Goal: Obtain resource: Obtain resource

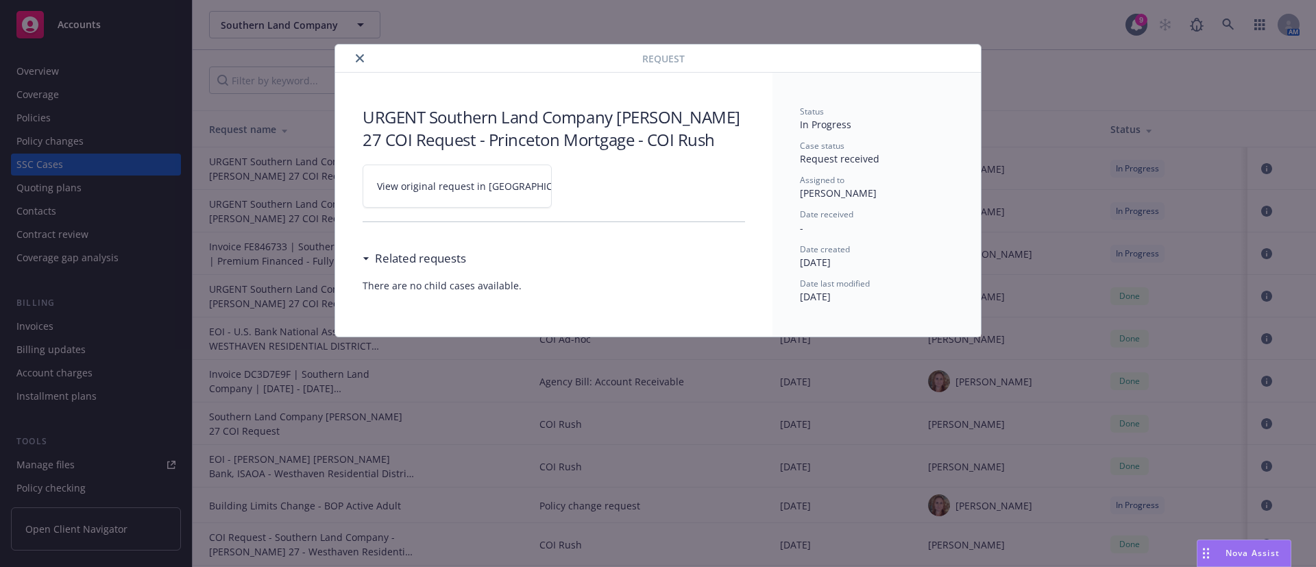
click at [364, 60] on button "close" at bounding box center [360, 58] width 16 height 16
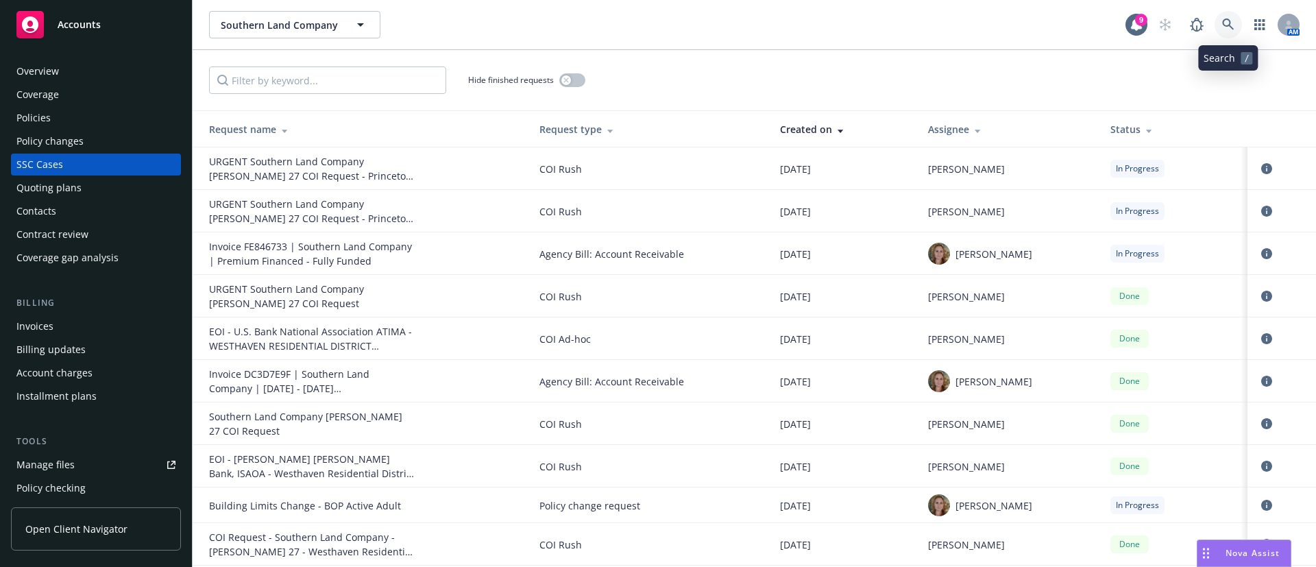
click at [1233, 16] on link at bounding box center [1228, 24] width 27 height 27
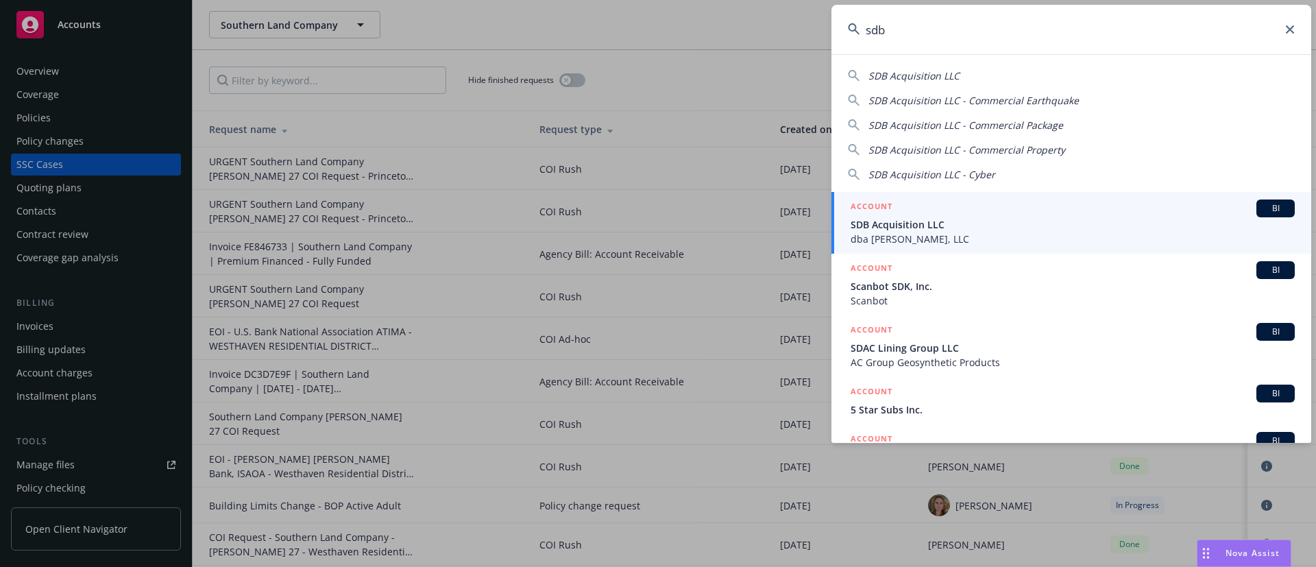
type input "sdb"
click at [1069, 245] on span "dba J.J. Buckley, LLC" at bounding box center [1073, 239] width 444 height 14
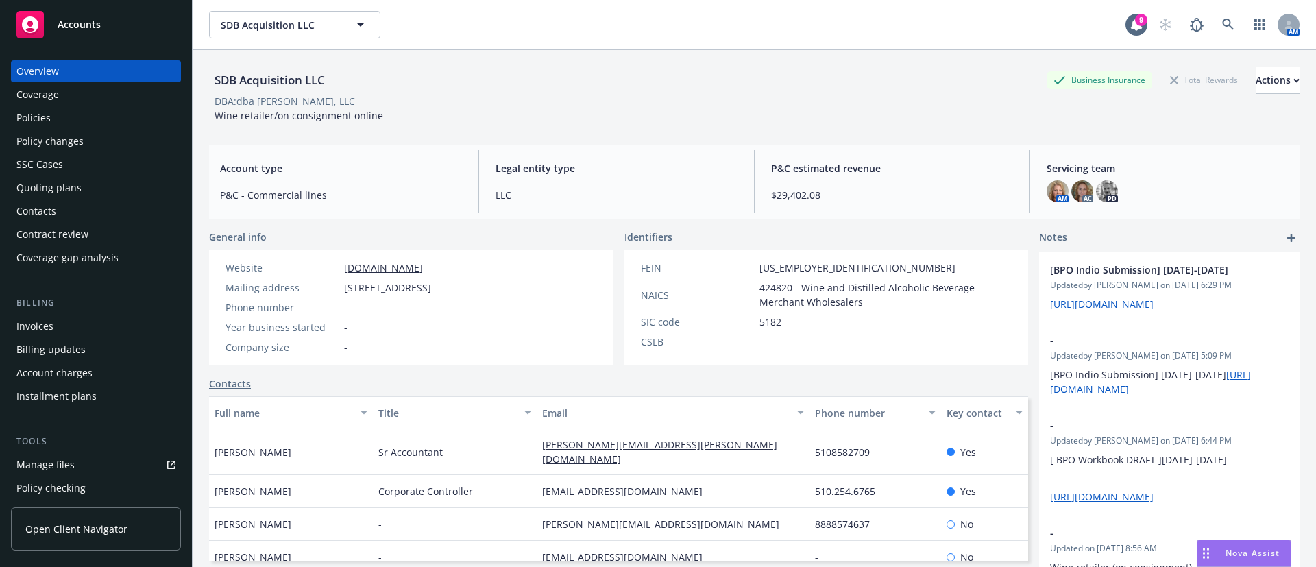
click at [88, 183] on div "Quoting plans" at bounding box center [95, 188] width 159 height 22
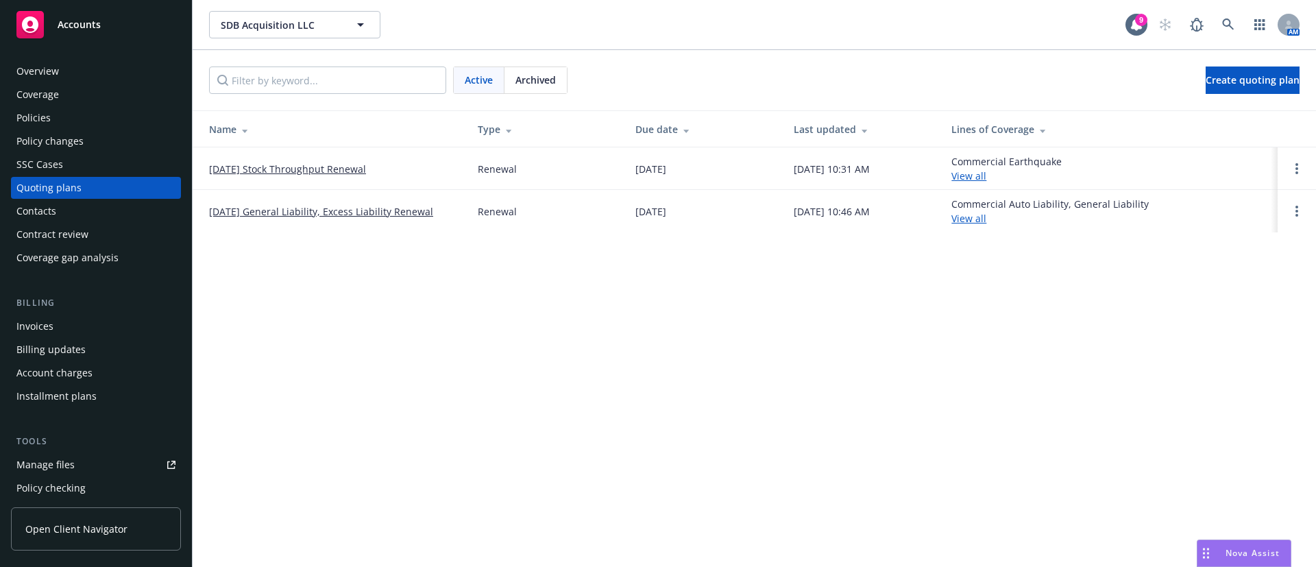
click at [285, 167] on link "09/01/25 Stock Throughput Renewal" at bounding box center [287, 169] width 157 height 14
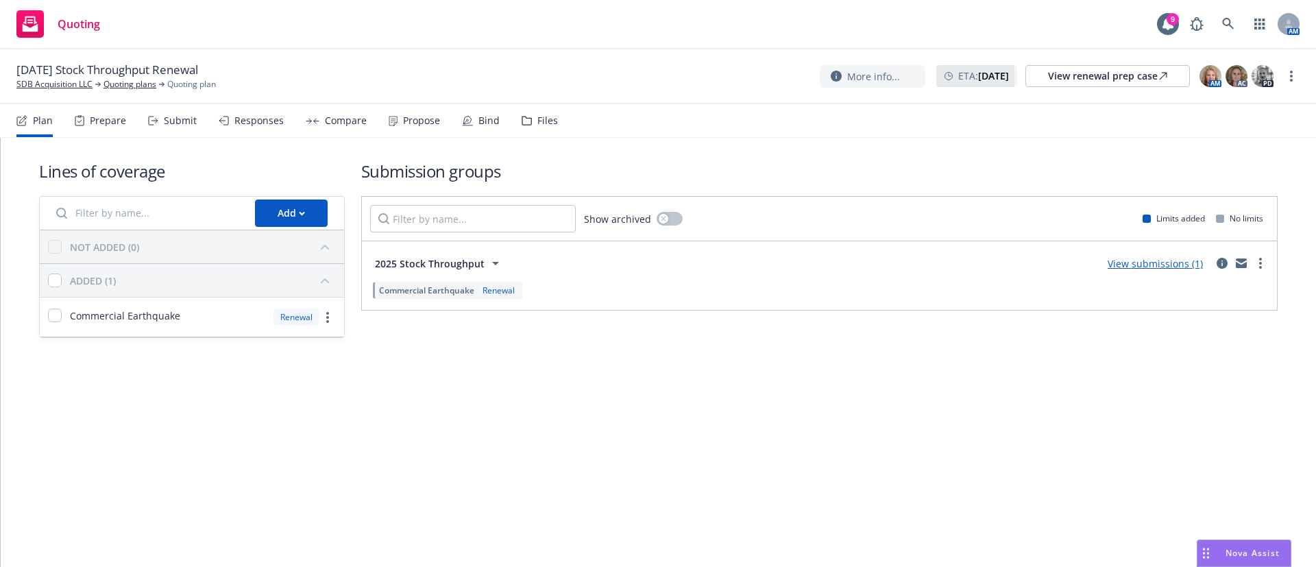
click at [522, 126] on div "Files" at bounding box center [540, 120] width 36 height 33
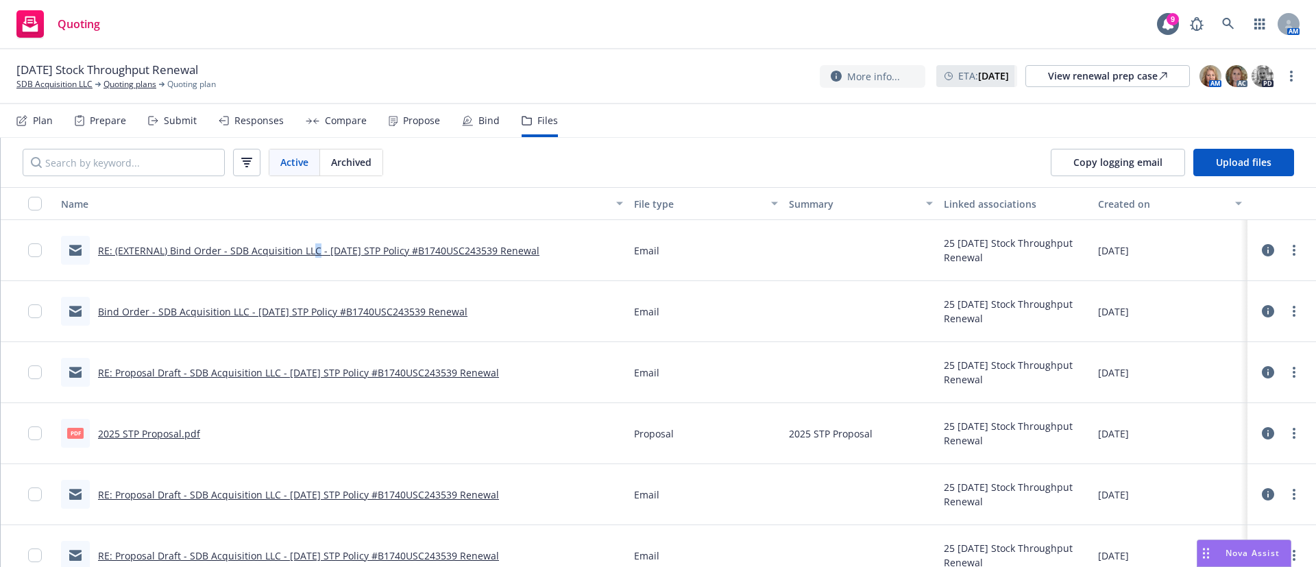
click at [312, 249] on link "RE: (EXTERNAL) Bind Order - SDB Acquisition LLC - 09/01/2025 STP Policy #B1740U…" at bounding box center [318, 250] width 441 height 13
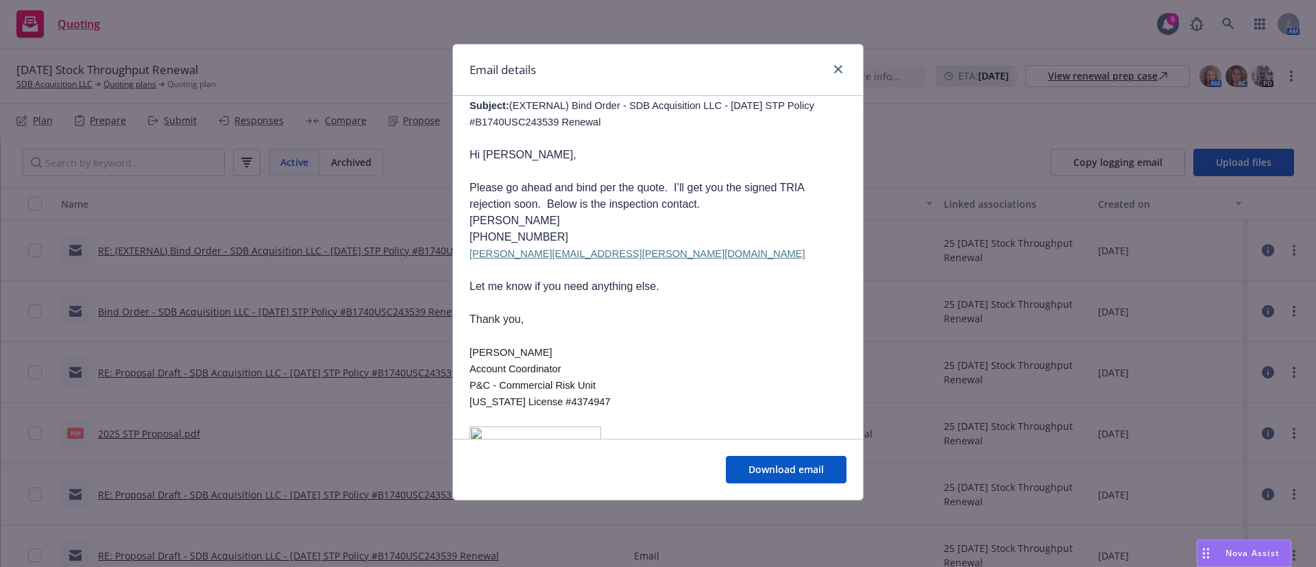
scroll to position [514, 0]
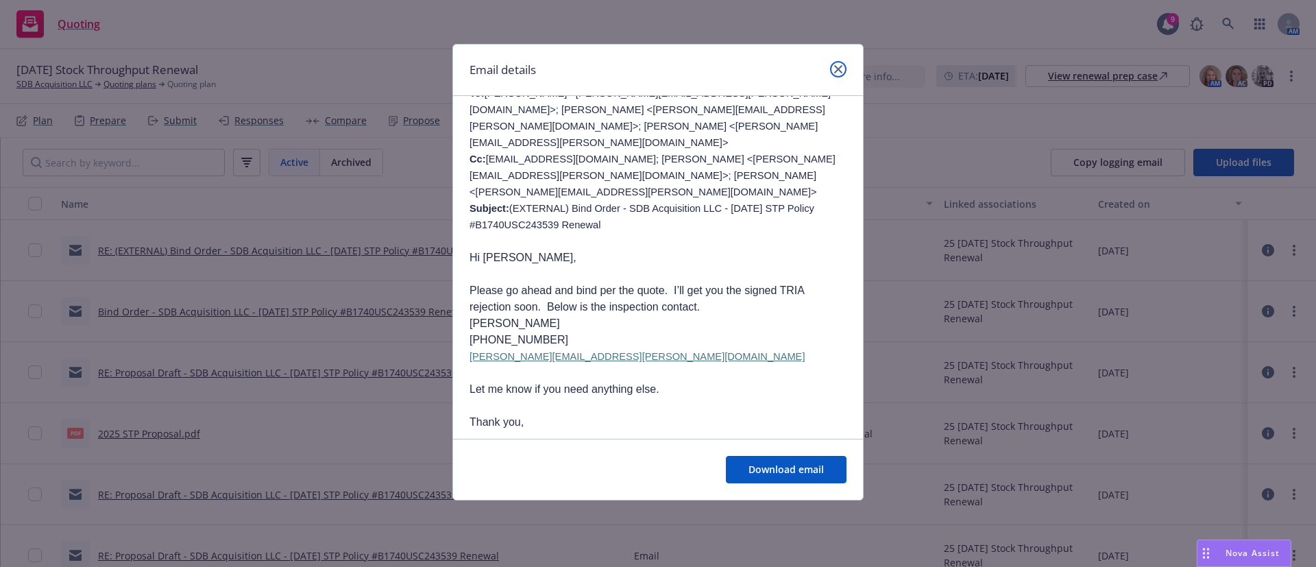
click at [842, 62] on link "close" at bounding box center [838, 69] width 16 height 16
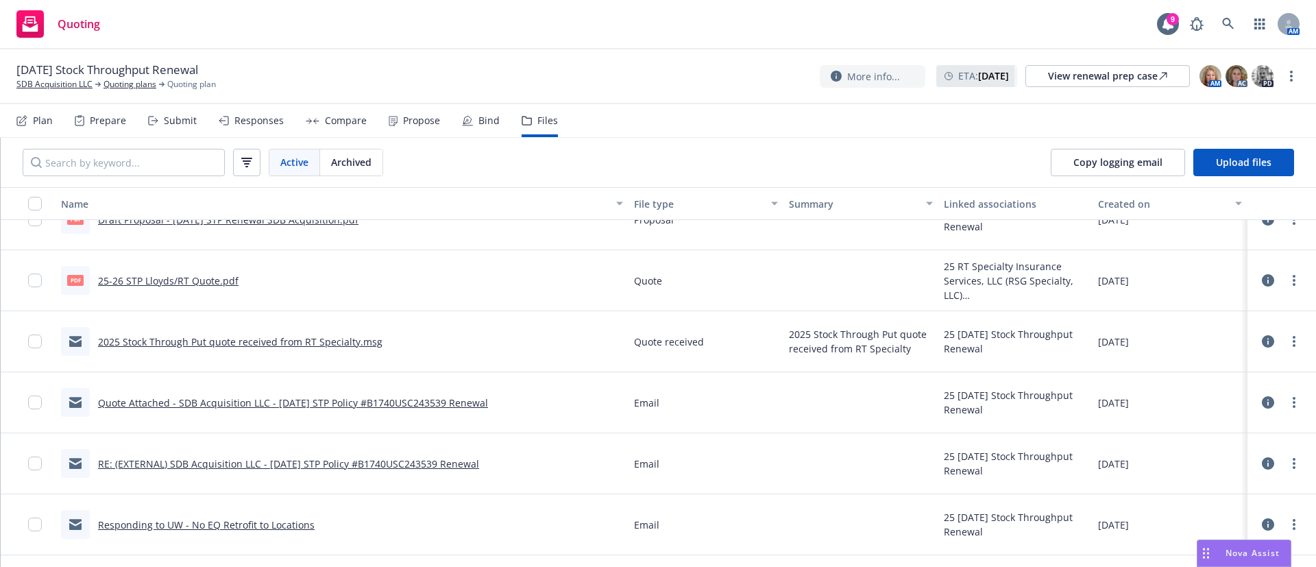
click at [208, 276] on link "25-26 STP Lloyds/RT Quote.pdf" at bounding box center [168, 280] width 141 height 13
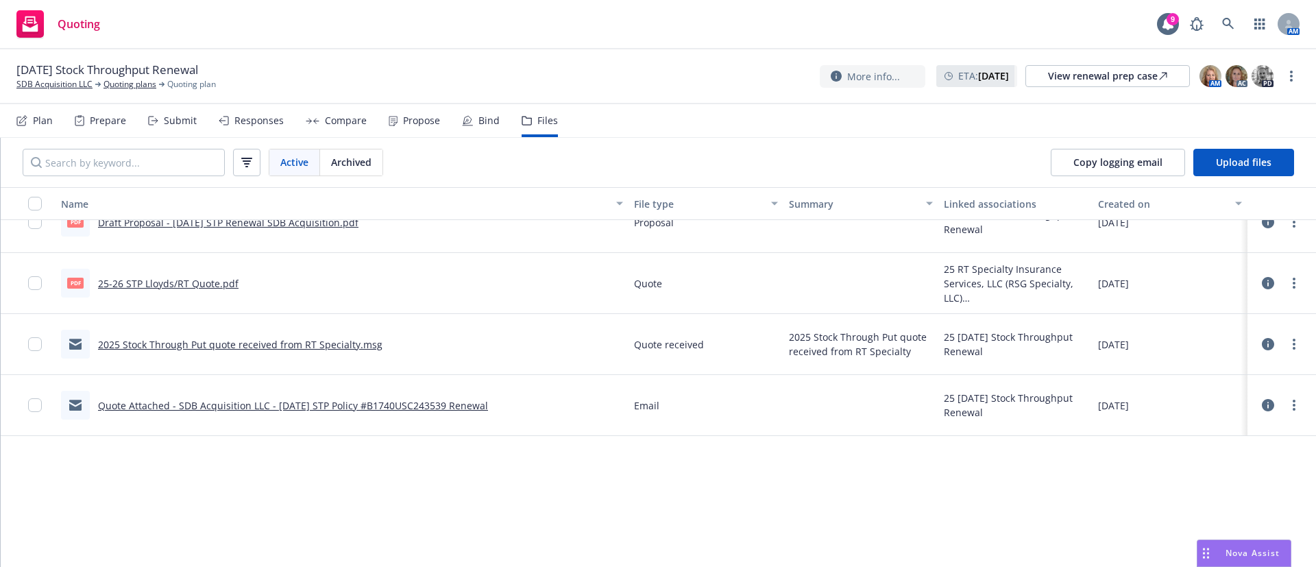
scroll to position [0, 0]
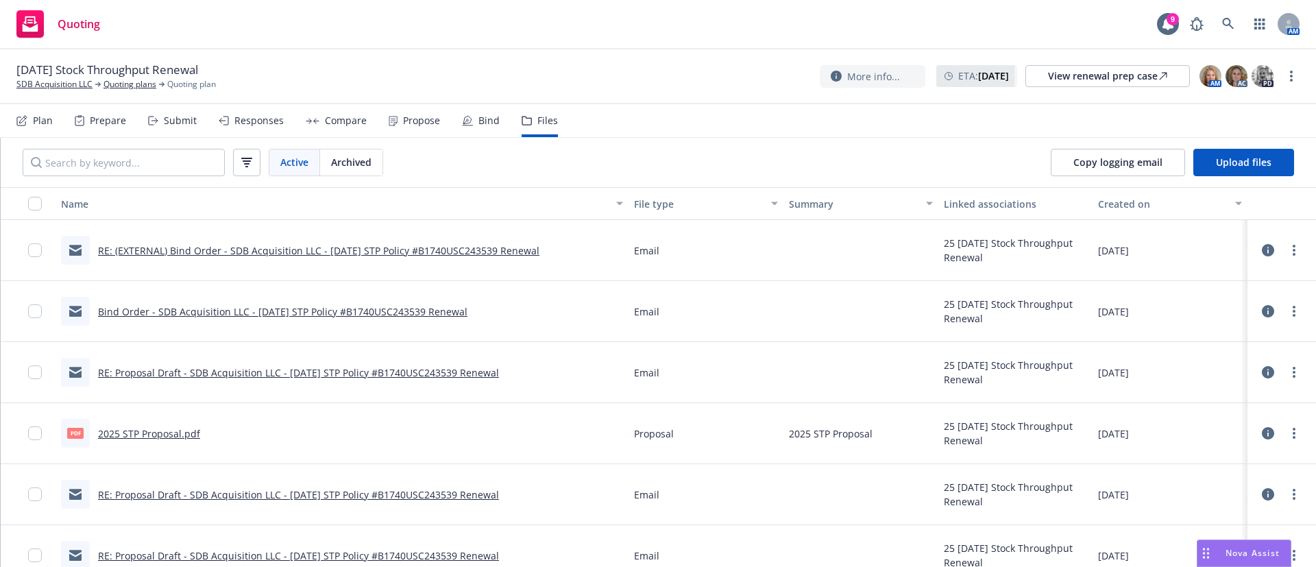
click at [160, 251] on link "RE: (EXTERNAL) Bind Order - SDB Acquisition LLC - 09/01/2025 STP Policy #B1740U…" at bounding box center [318, 250] width 441 height 13
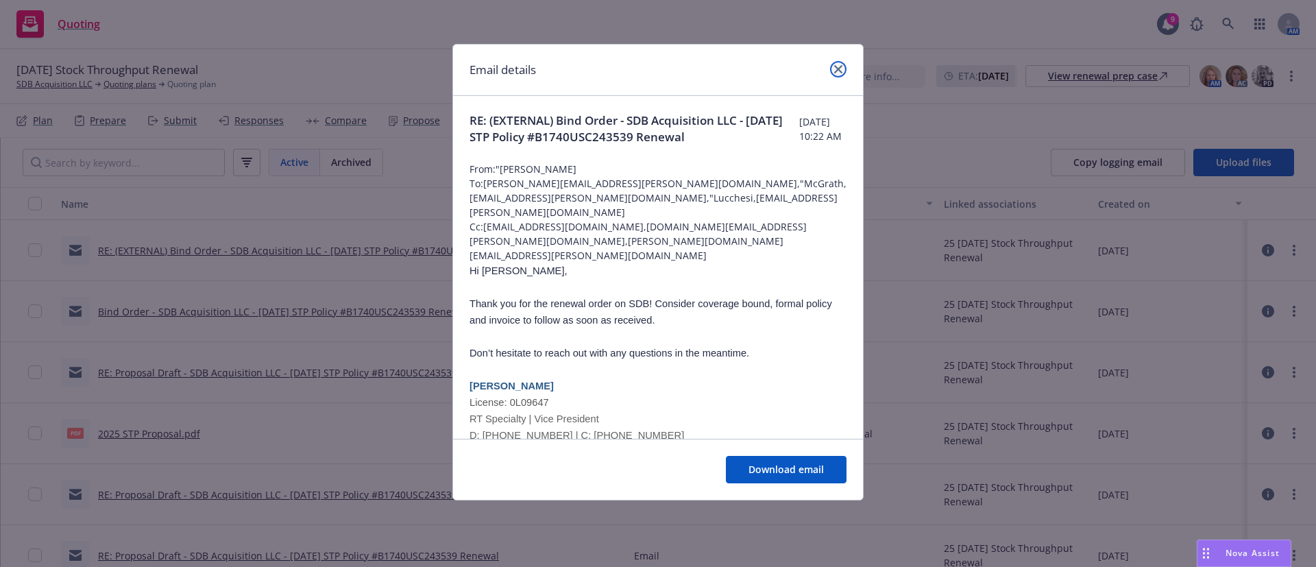
click at [837, 66] on icon "close" at bounding box center [838, 69] width 8 height 8
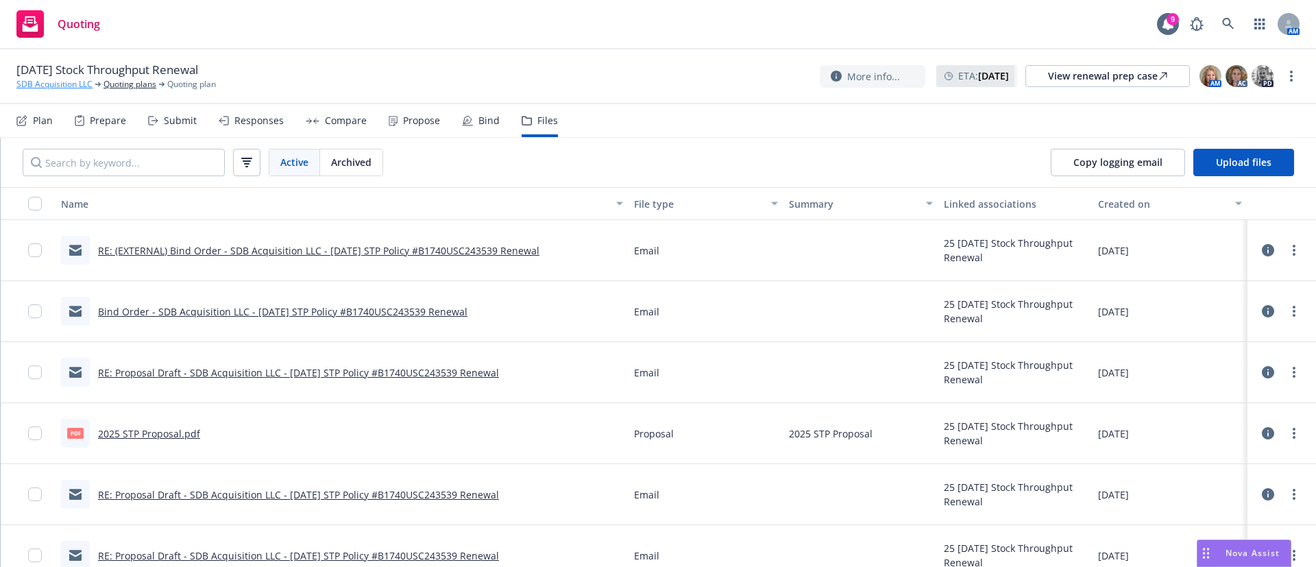
click at [40, 90] on link "SDB Acquisition LLC" at bounding box center [54, 84] width 76 height 12
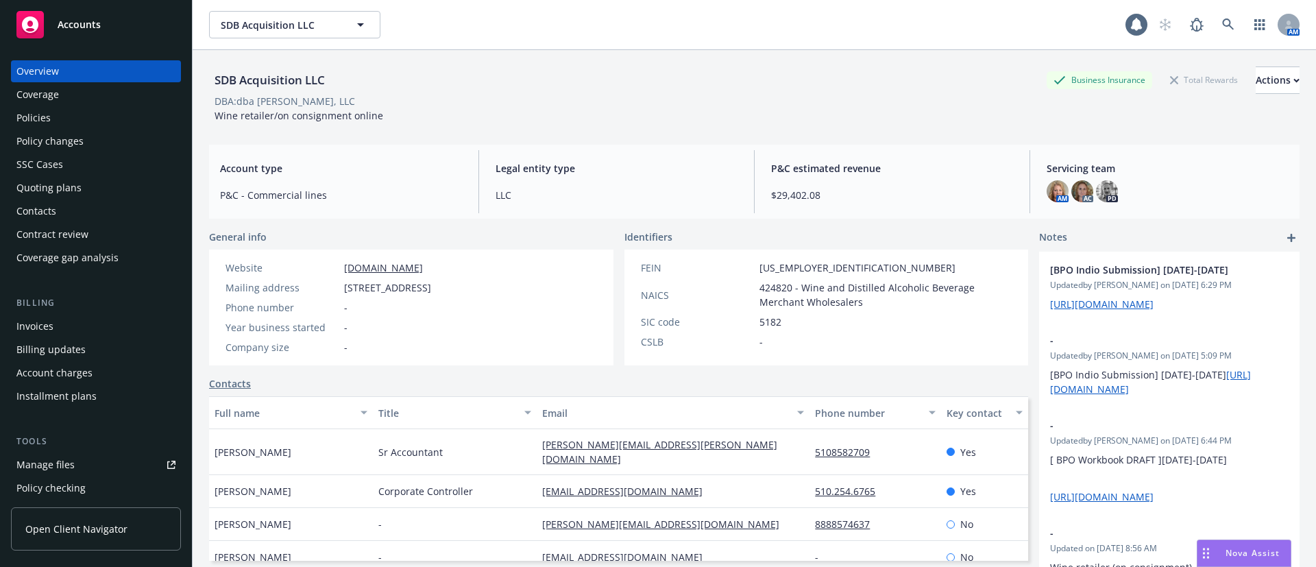
click at [63, 123] on div "Policies" at bounding box center [95, 118] width 159 height 22
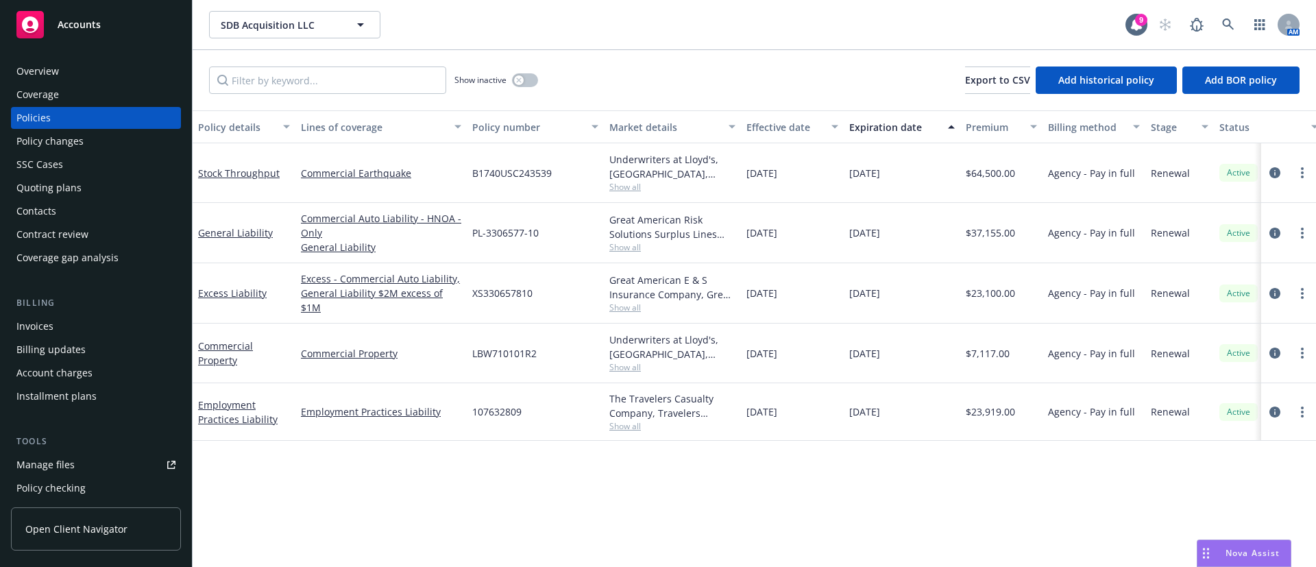
click at [69, 184] on div "Quoting plans" at bounding box center [48, 188] width 65 height 22
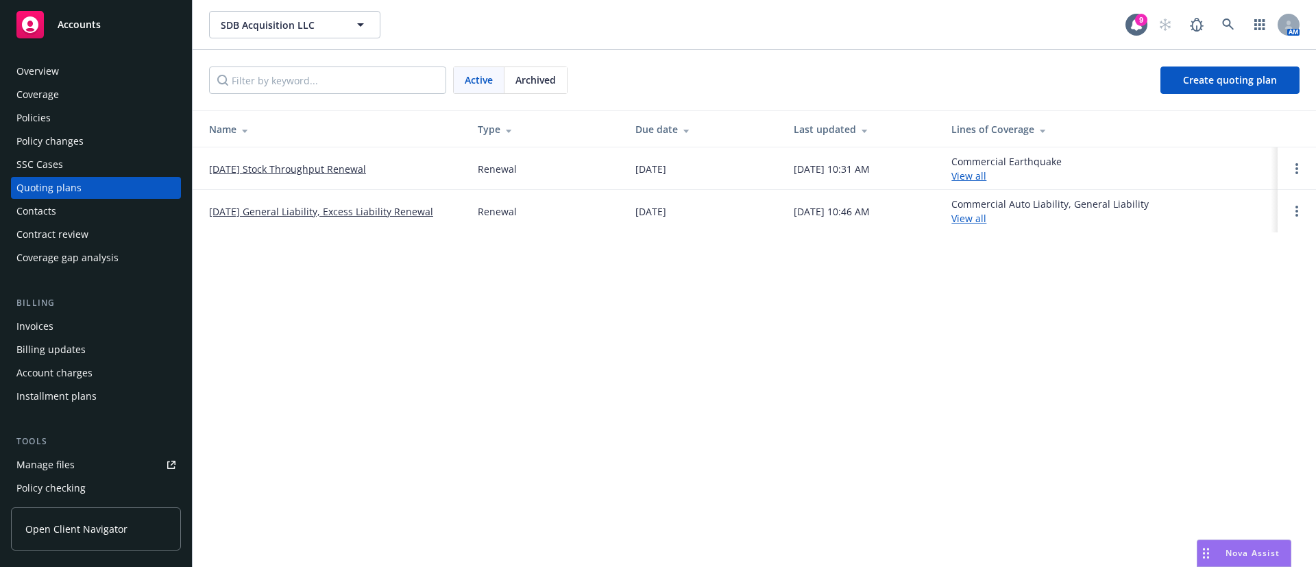
click at [293, 212] on link "[DATE] General Liability, Excess Liability Renewal" at bounding box center [321, 211] width 224 height 14
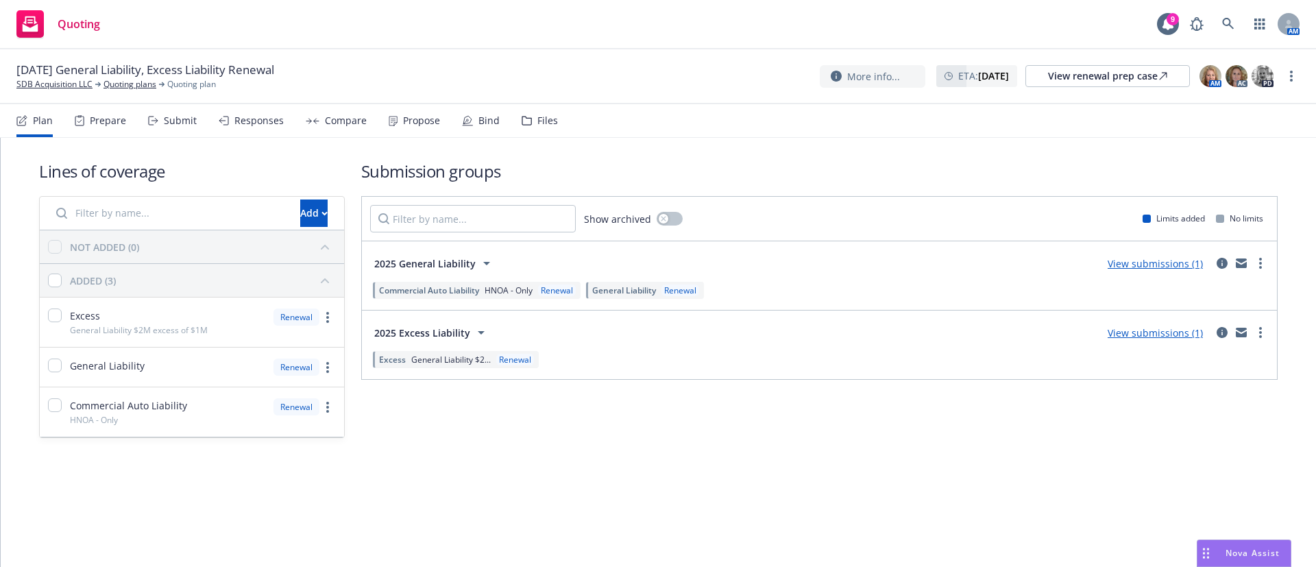
click at [540, 122] on div "Files" at bounding box center [547, 120] width 21 height 11
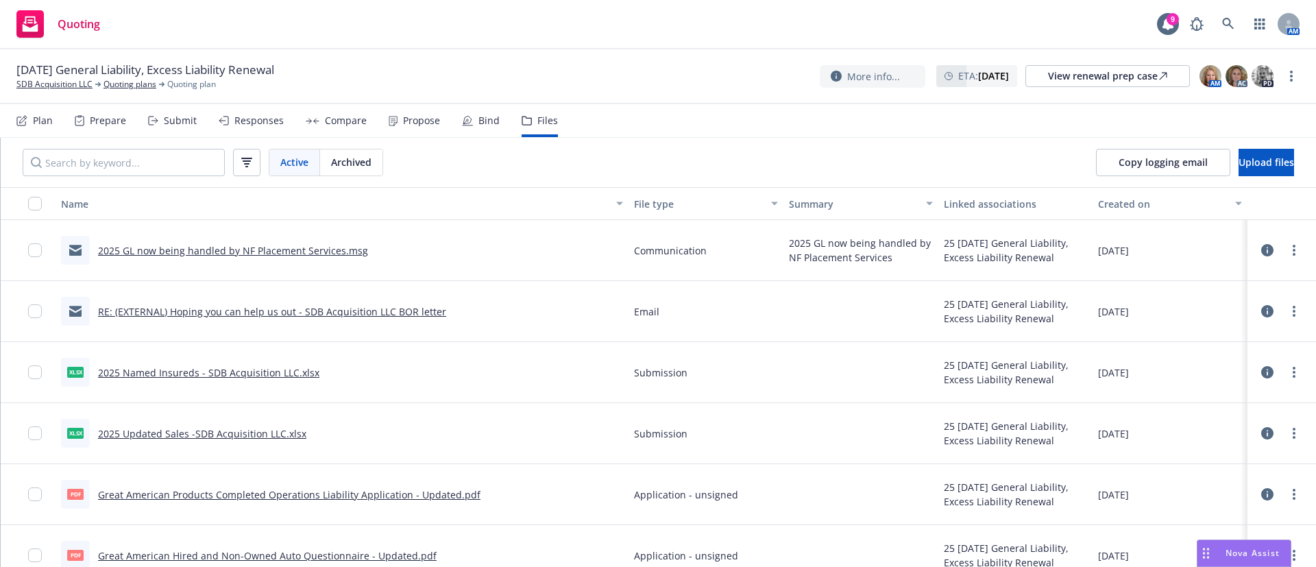
click at [399, 311] on link "RE: (EXTERNAL) Hoping you can help us out - SDB Acquisition LLC BOR letter" at bounding box center [272, 311] width 348 height 13
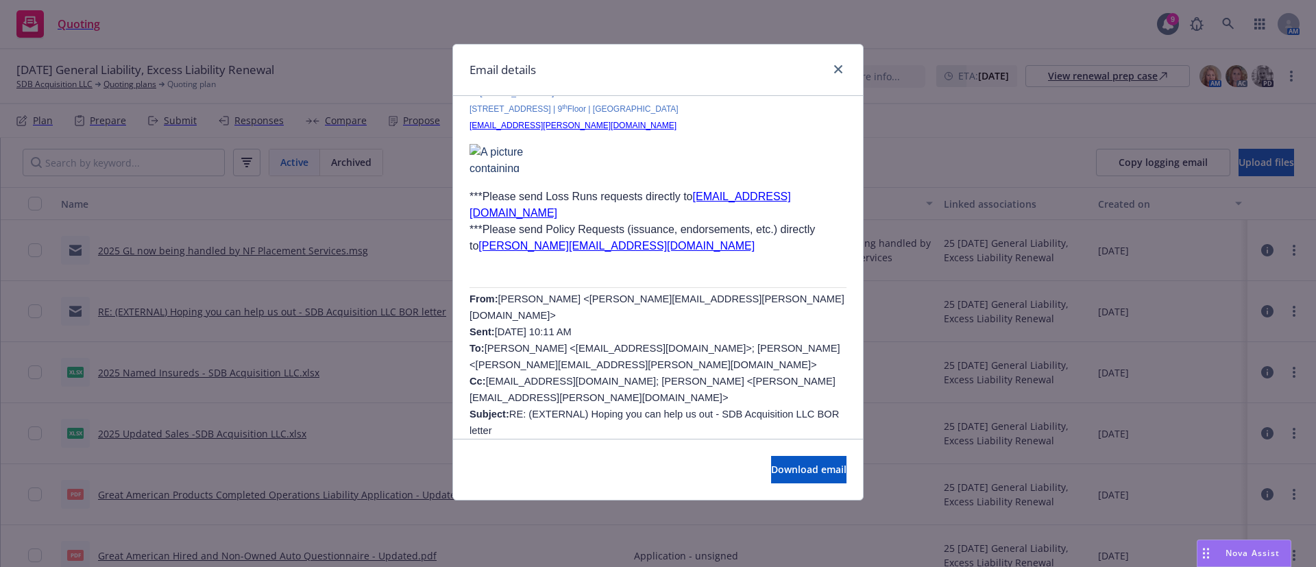
scroll to position [411, 0]
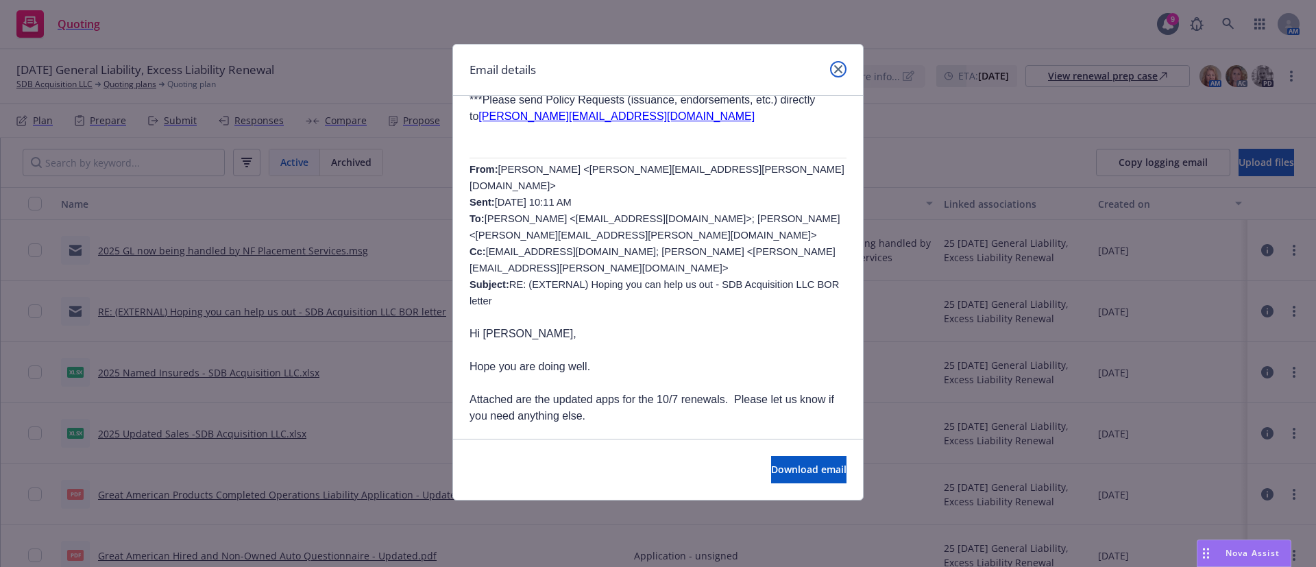
click at [836, 67] on icon "close" at bounding box center [838, 69] width 8 height 8
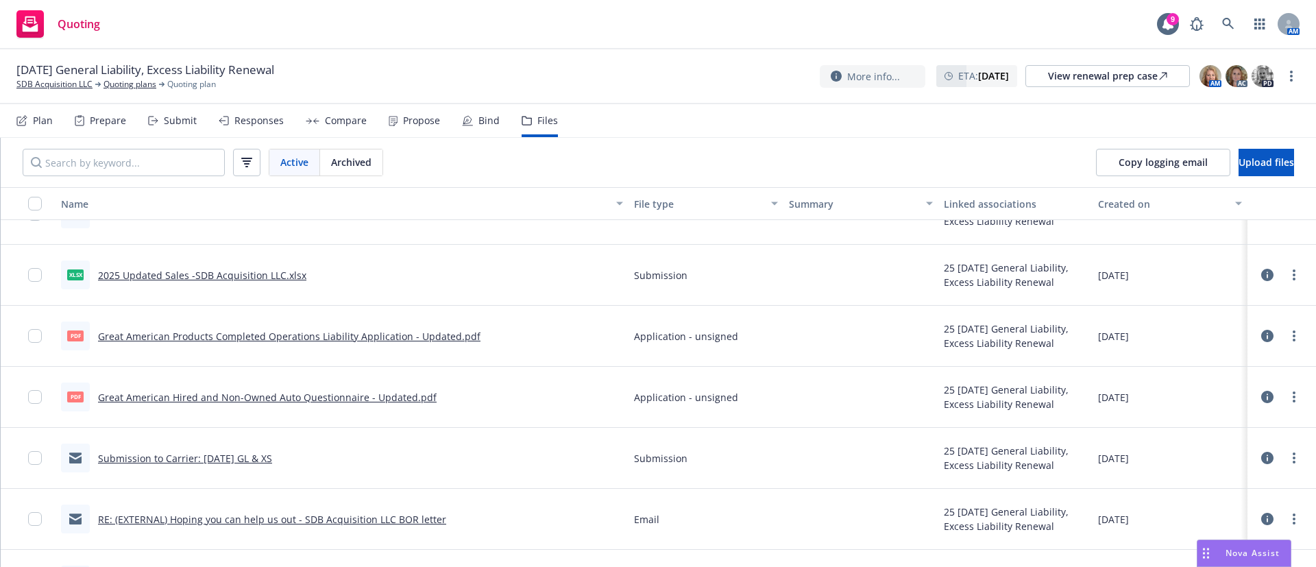
scroll to position [308, 0]
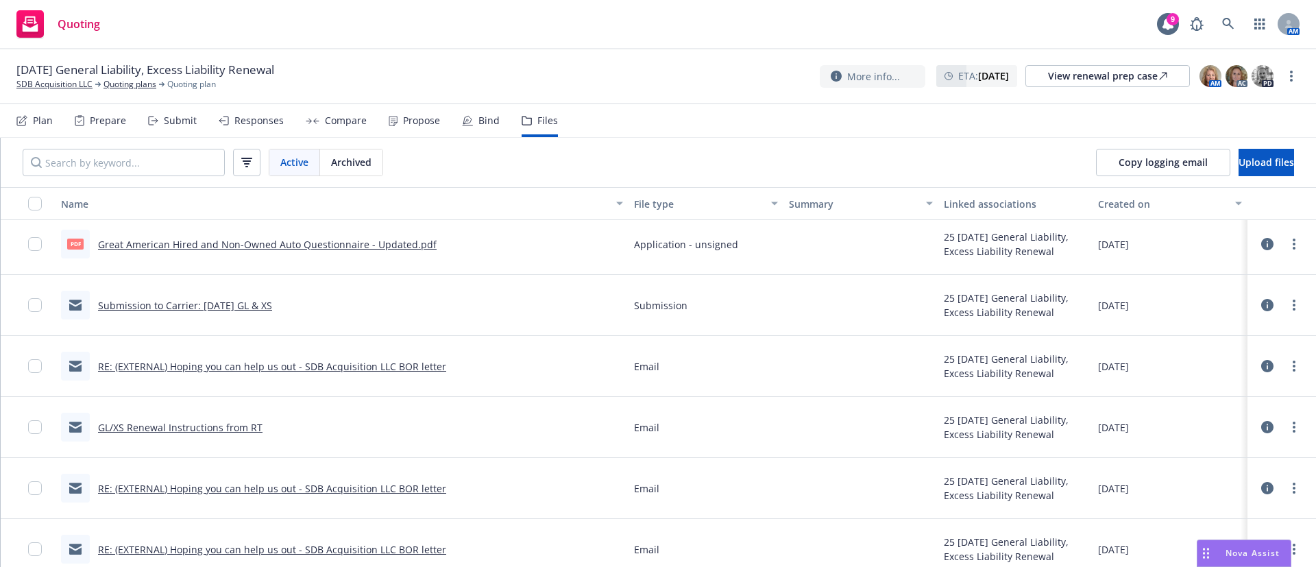
click at [237, 300] on link "Submission to Carrier: 10/7/25 GL & XS" at bounding box center [185, 305] width 174 height 13
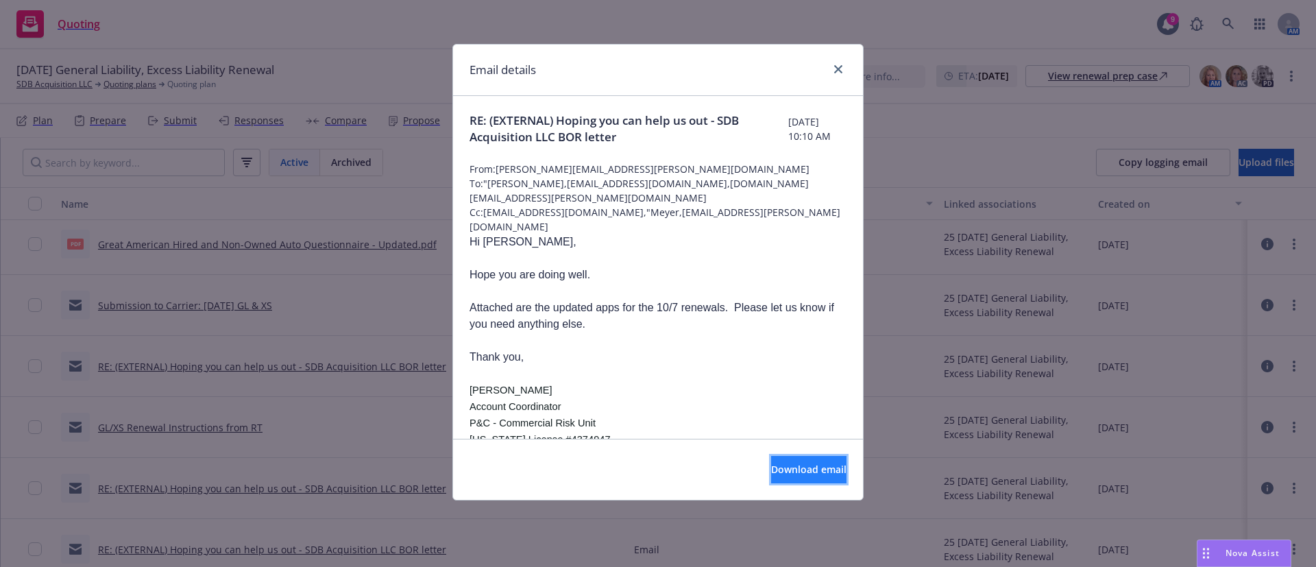
click at [779, 477] on button "Download email" at bounding box center [808, 469] width 75 height 27
drag, startPoint x: 834, startPoint y: 66, endPoint x: 820, endPoint y: 70, distance: 14.8
click at [834, 66] on icon "close" at bounding box center [838, 69] width 8 height 8
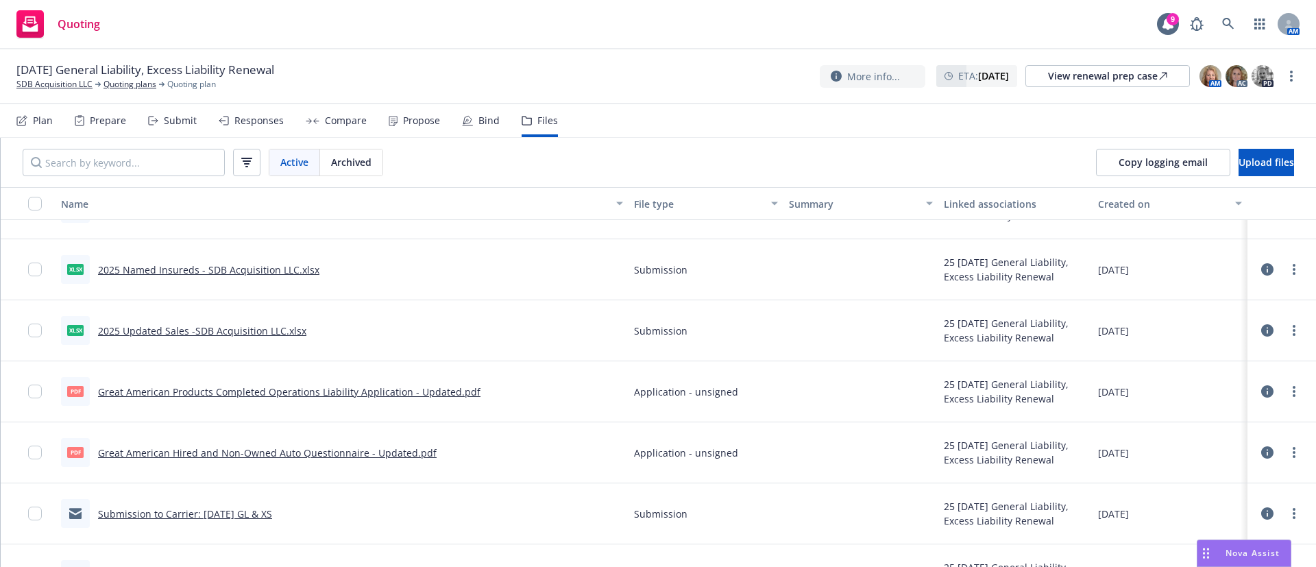
scroll to position [0, 0]
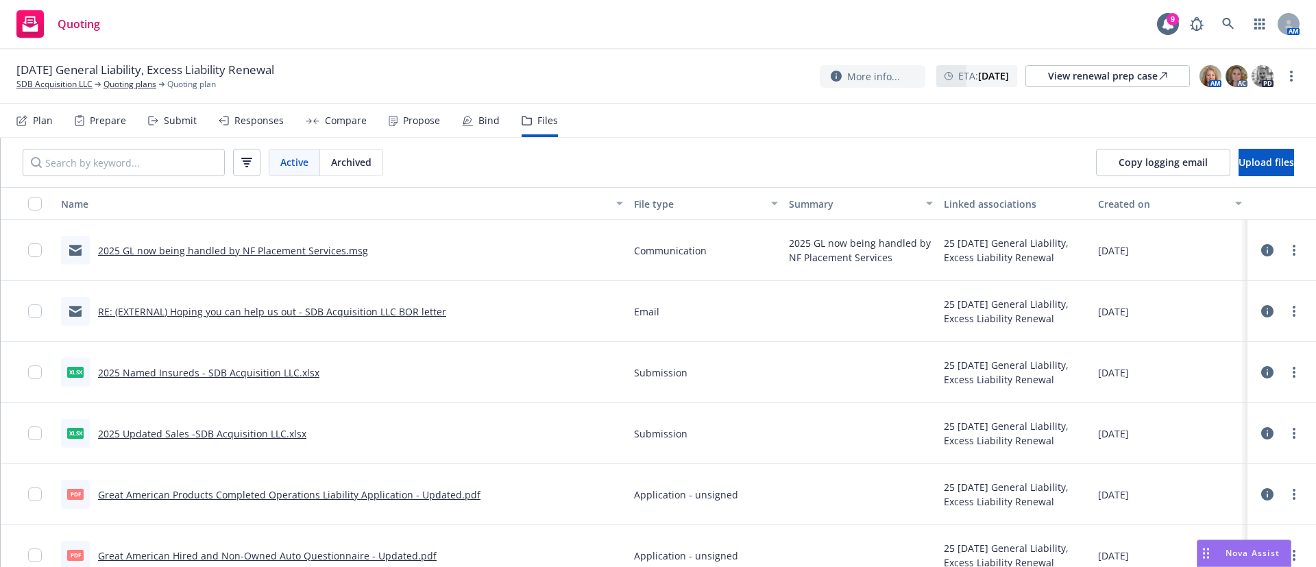
click at [417, 307] on link "RE: (EXTERNAL) Hoping you can help us out - SDB Acquisition LLC BOR letter" at bounding box center [272, 311] width 348 height 13
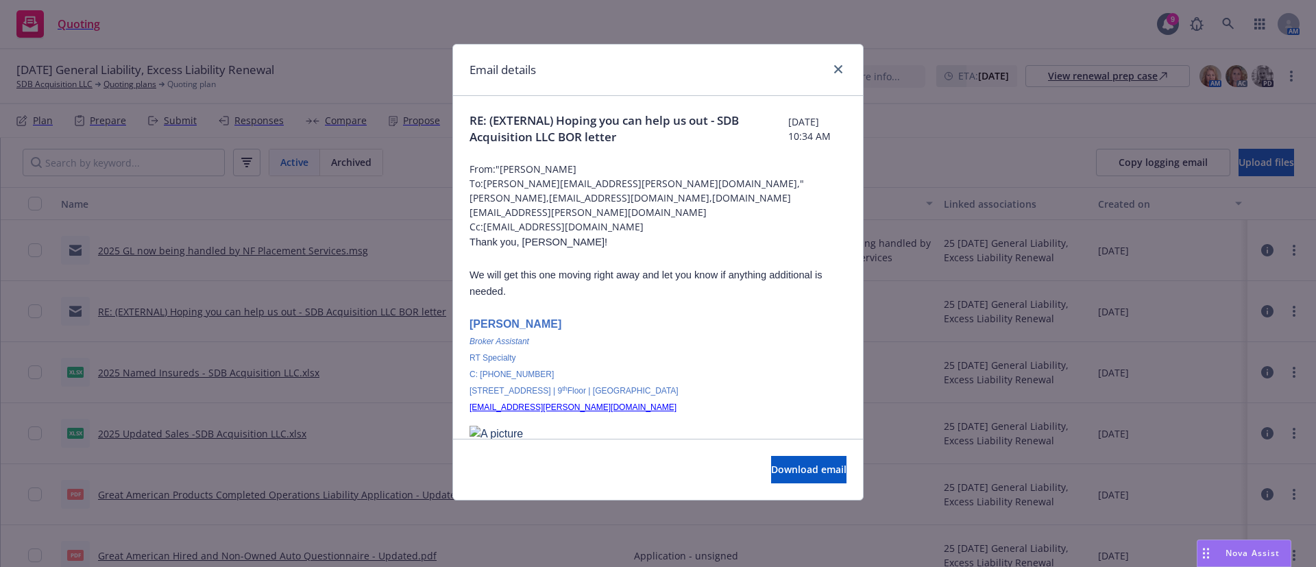
drag, startPoint x: 485, startPoint y: 349, endPoint x: 461, endPoint y: 348, distance: 23.3
copy span "RT Specialty"
click at [842, 71] on icon "close" at bounding box center [838, 69] width 8 height 8
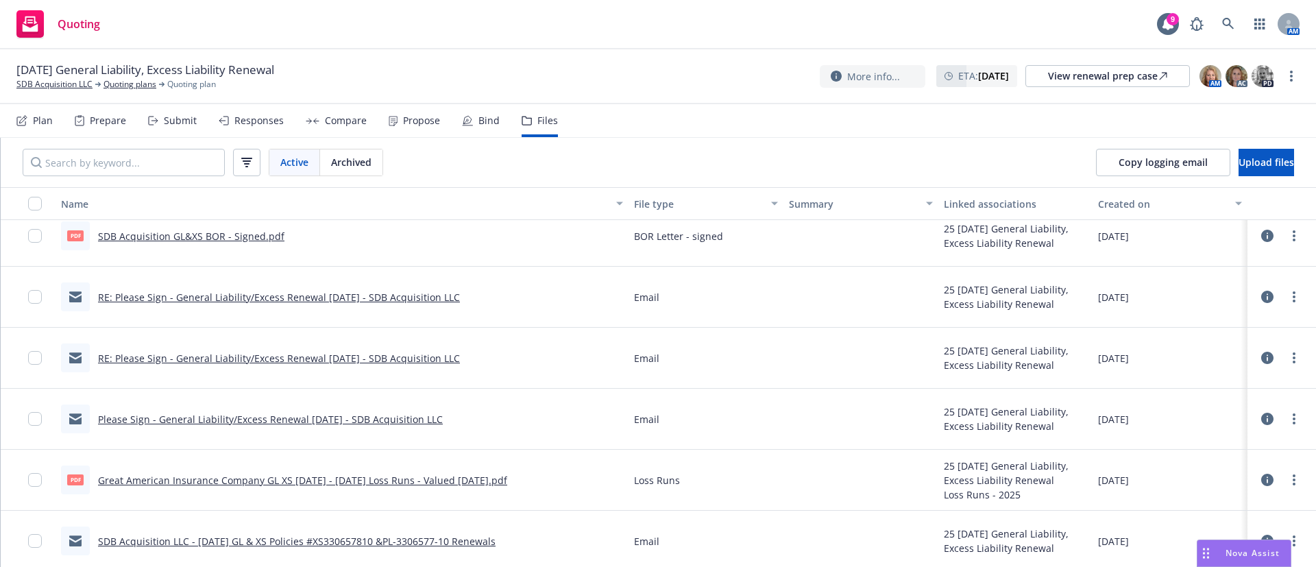
scroll to position [804, 0]
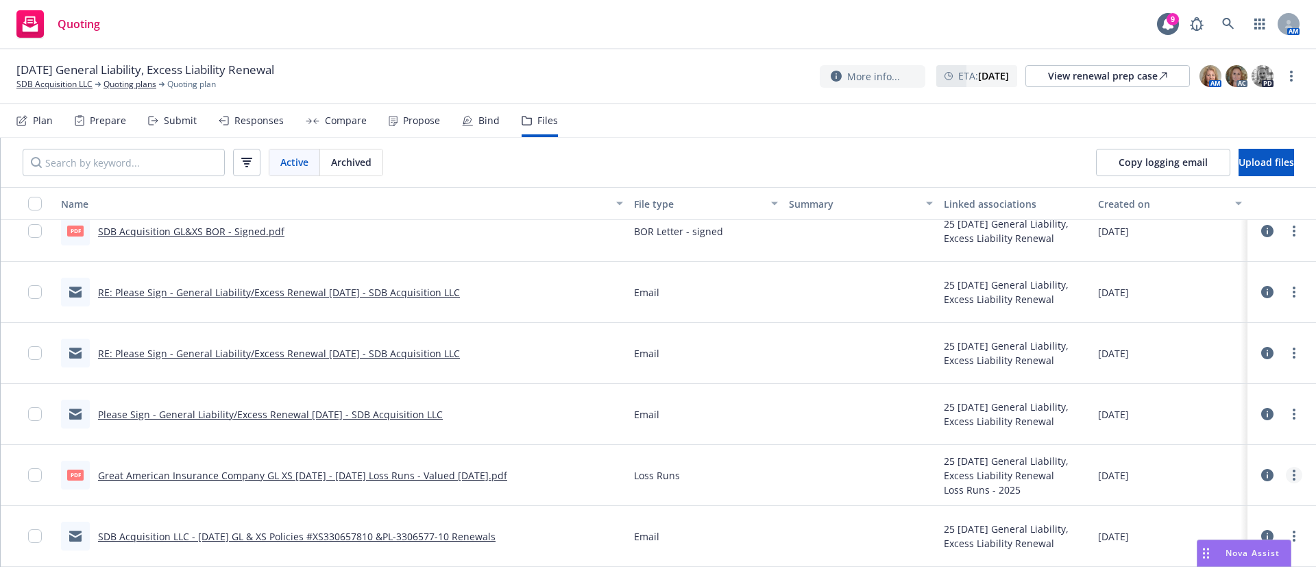
click at [1293, 474] on circle "more" at bounding box center [1294, 475] width 3 height 3
click at [1209, 411] on link "Download" at bounding box center [1233, 407] width 136 height 27
click at [431, 418] on link "Please Sign - General Liability/Excess Renewal 10/07/25 - SDB Acquisition LLC" at bounding box center [270, 414] width 345 height 13
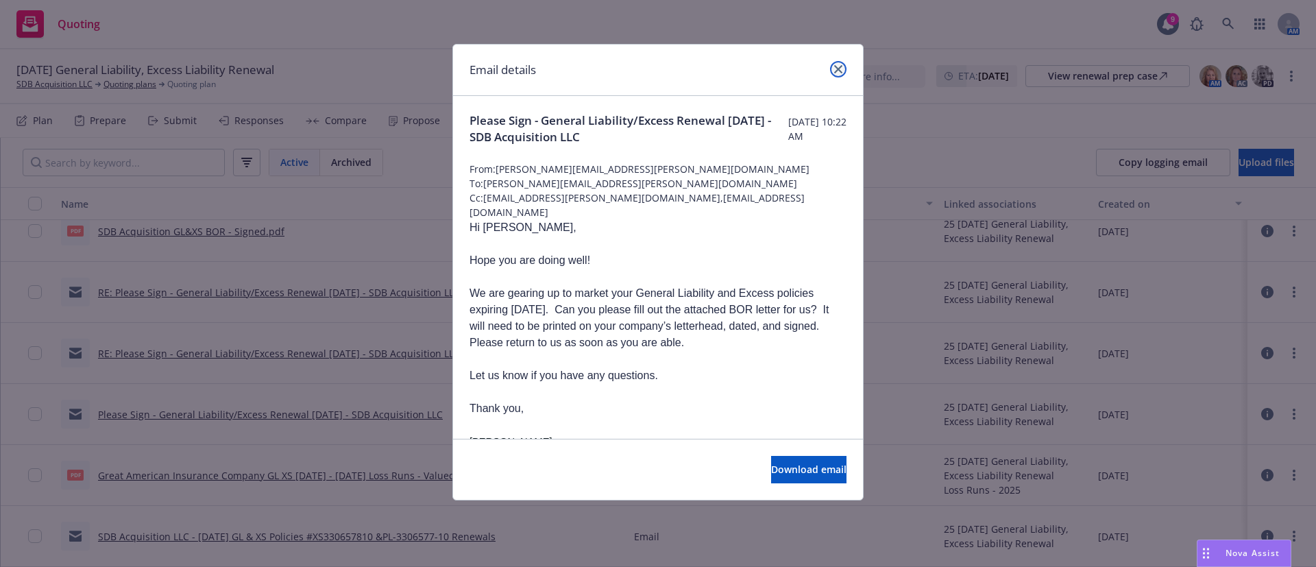
click at [845, 69] on link "close" at bounding box center [838, 69] width 16 height 16
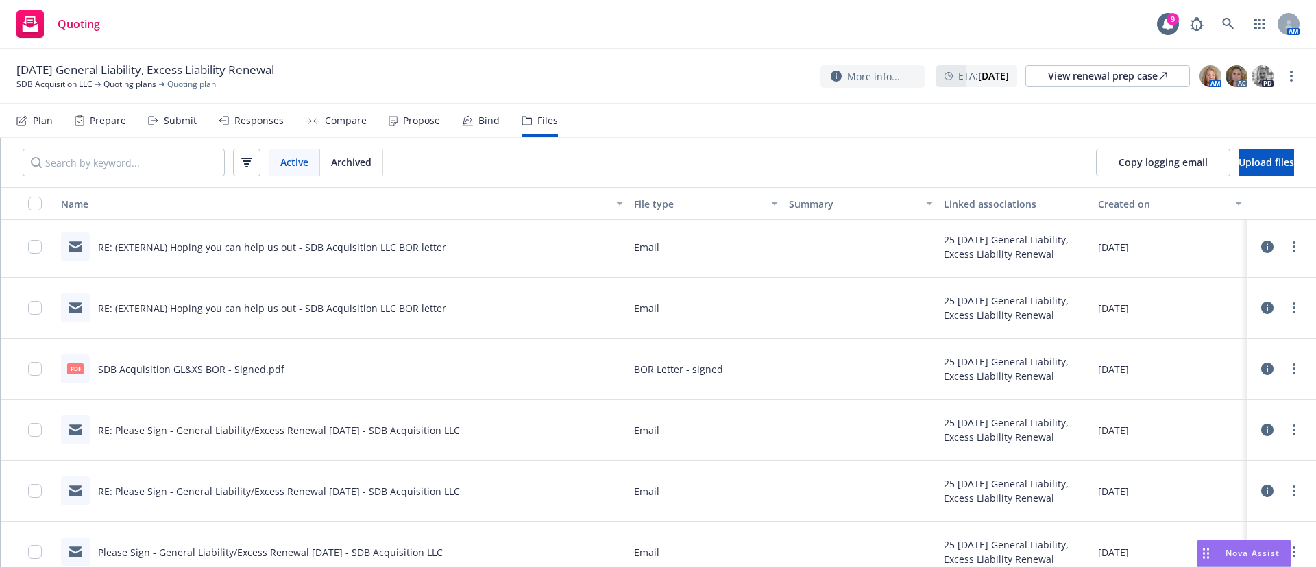
scroll to position [598, 0]
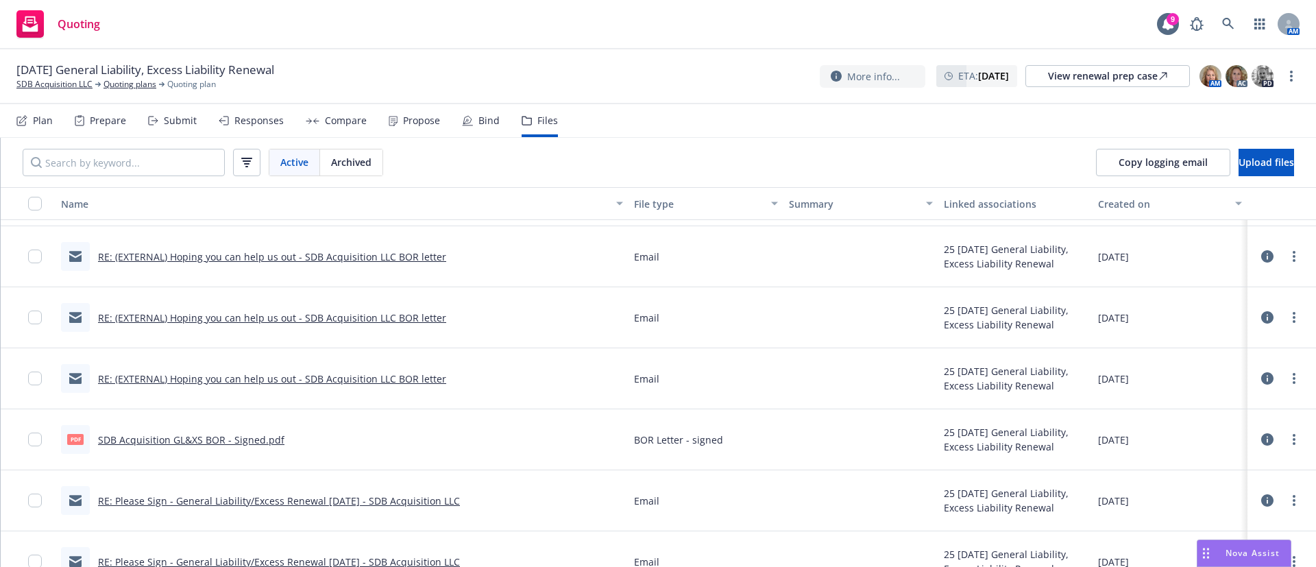
click at [383, 373] on link "RE: (EXTERNAL) Hoping you can help us out - SDB Acquisition LLC BOR letter" at bounding box center [272, 378] width 348 height 13
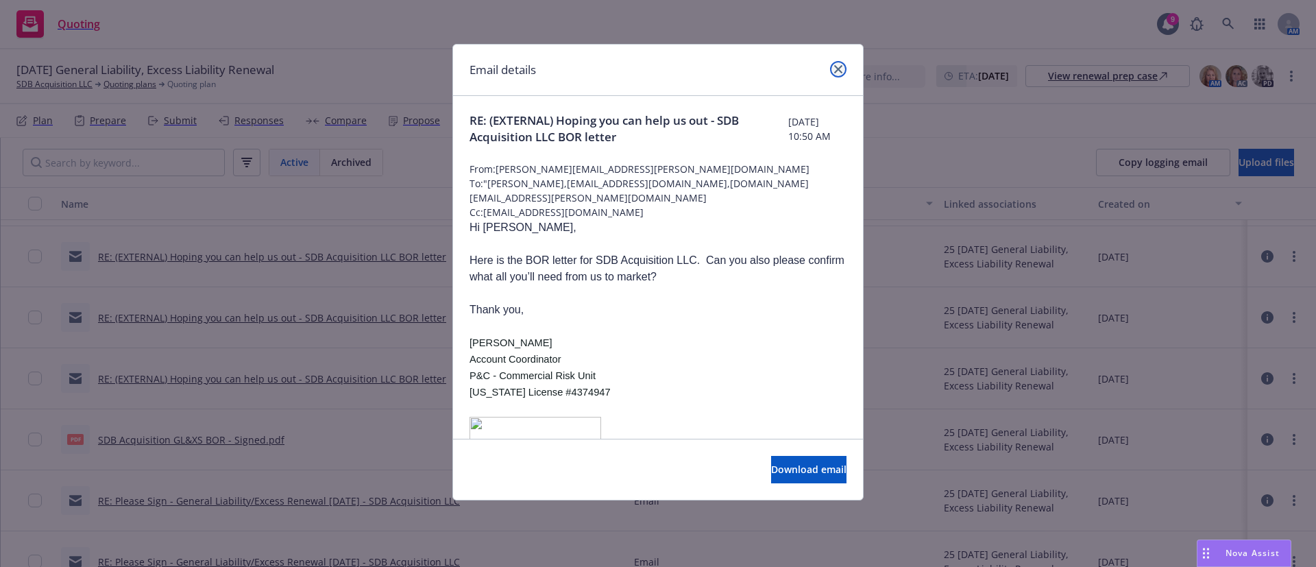
click at [842, 67] on icon "close" at bounding box center [838, 69] width 8 height 8
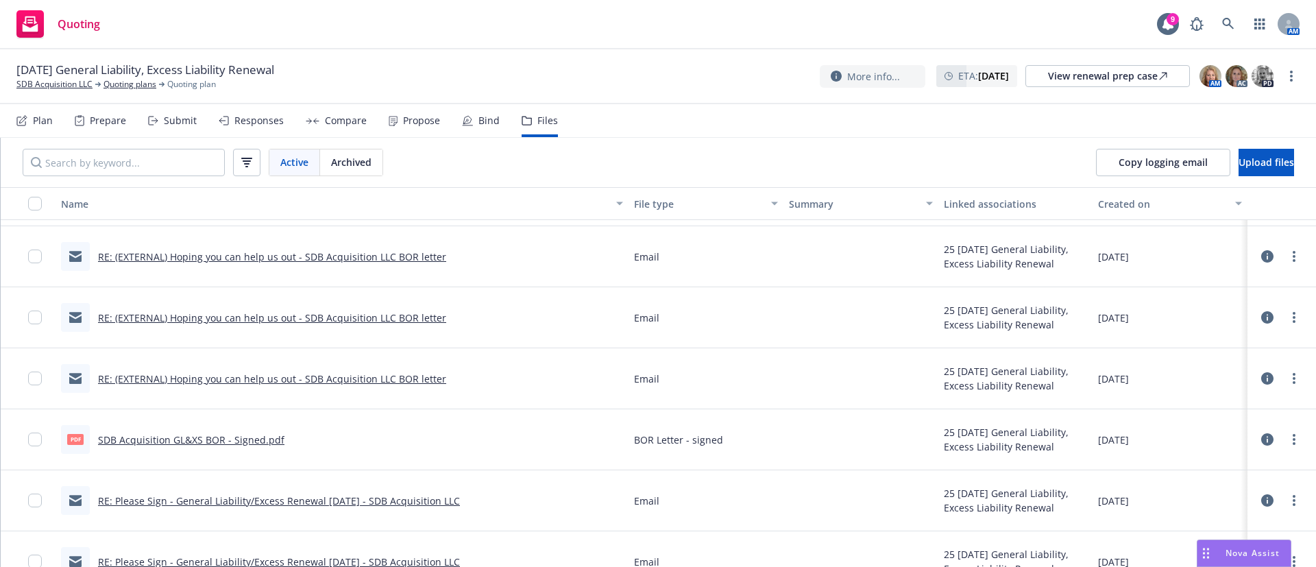
click at [247, 317] on link "RE: (EXTERNAL) Hoping you can help us out - SDB Acquisition LLC BOR letter" at bounding box center [272, 317] width 348 height 13
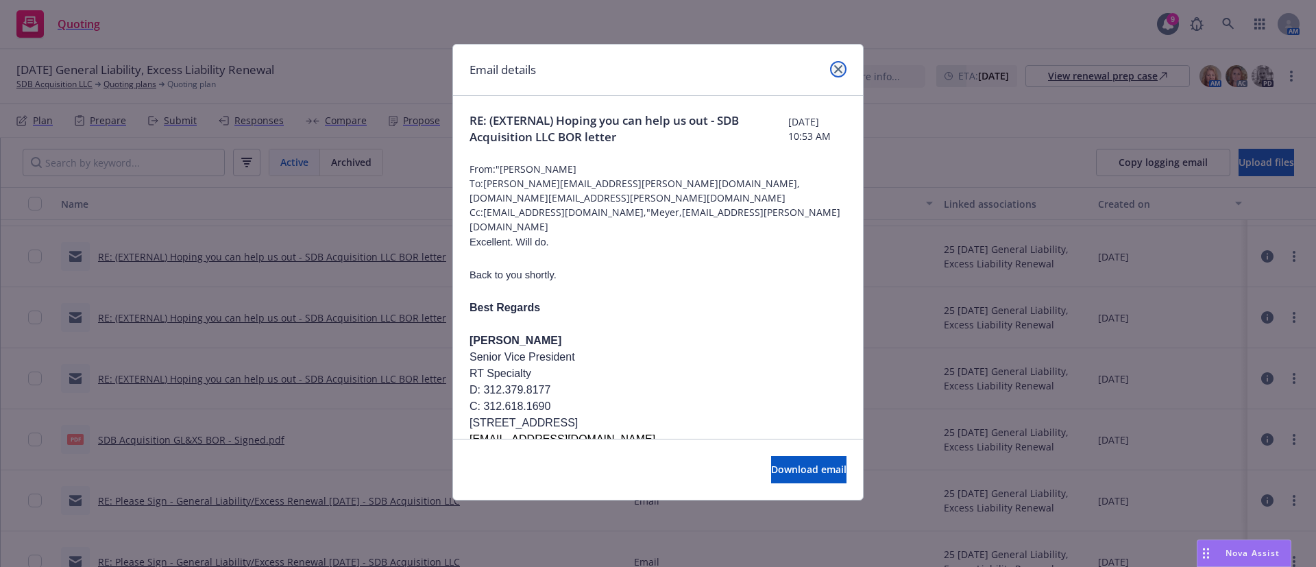
click at [844, 68] on link "close" at bounding box center [838, 69] width 16 height 16
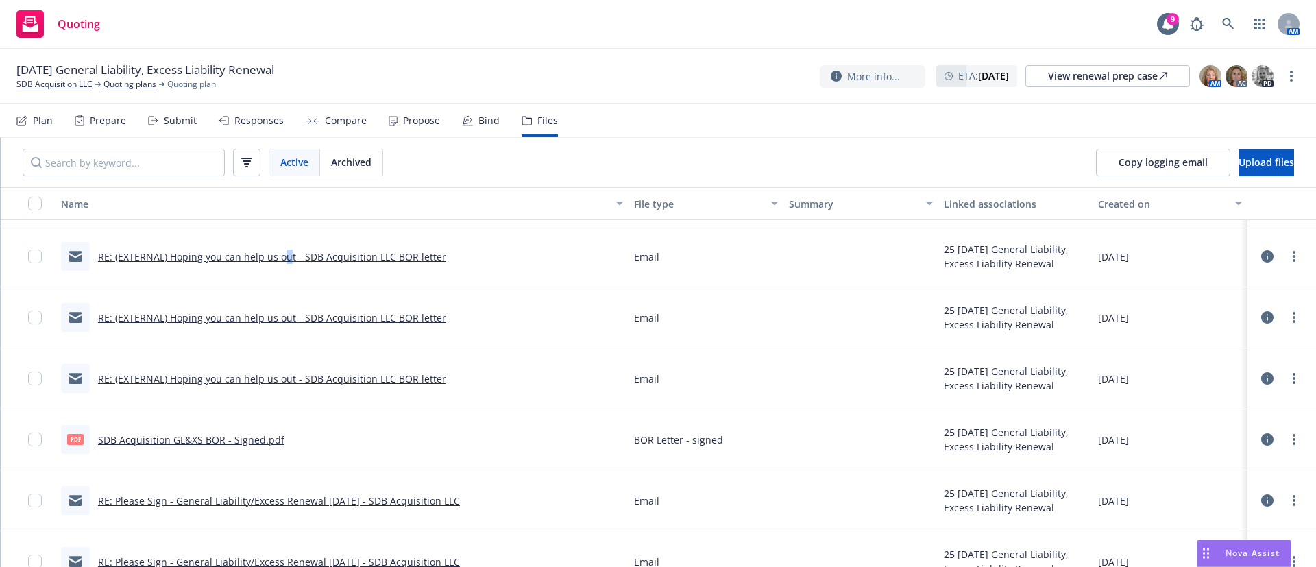
click at [285, 258] on link "RE: (EXTERNAL) Hoping you can help us out - SDB Acquisition LLC BOR letter" at bounding box center [272, 256] width 348 height 13
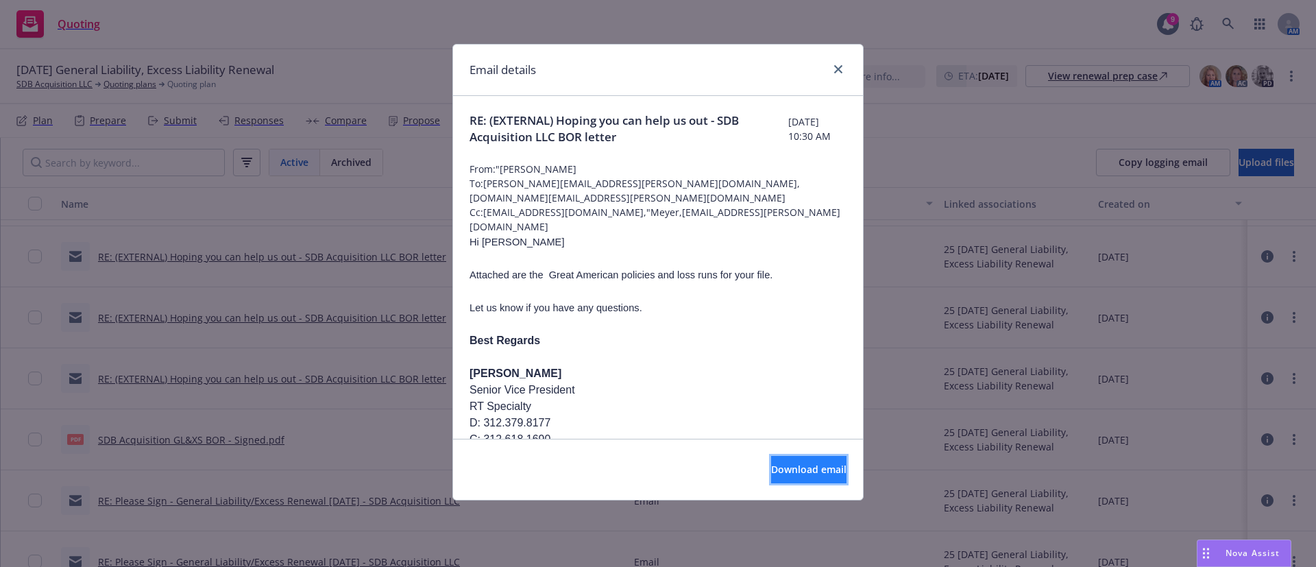
click at [823, 476] on button "Download email" at bounding box center [808, 469] width 75 height 27
click at [834, 69] on link "close" at bounding box center [838, 69] width 16 height 16
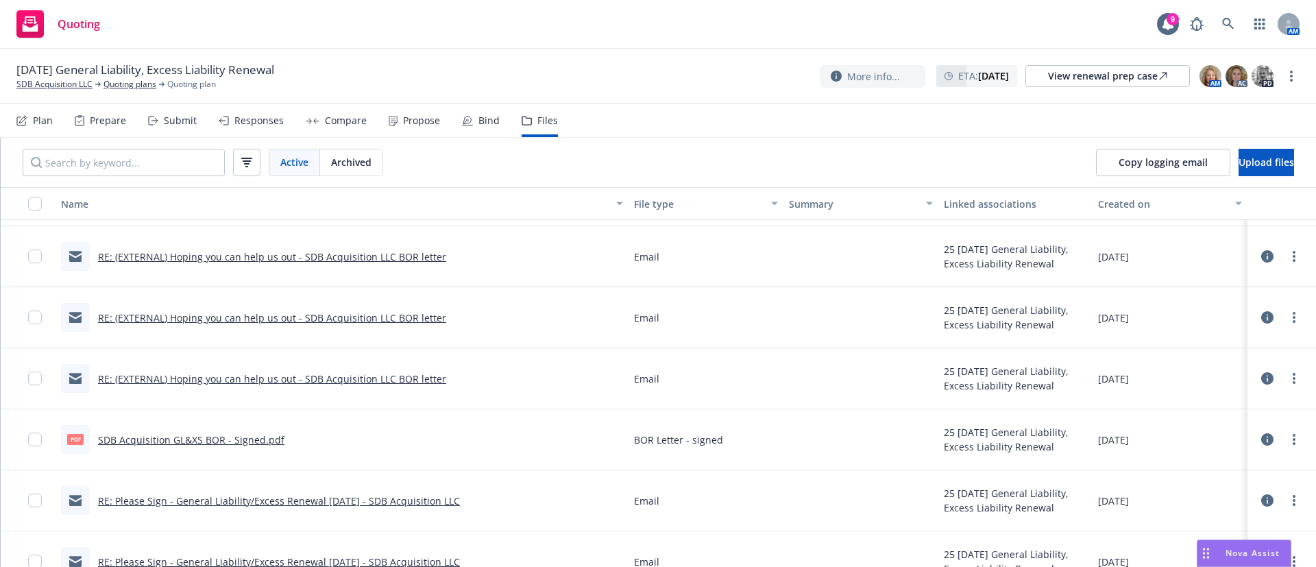
click at [123, 123] on div "Prepare" at bounding box center [108, 120] width 36 height 11
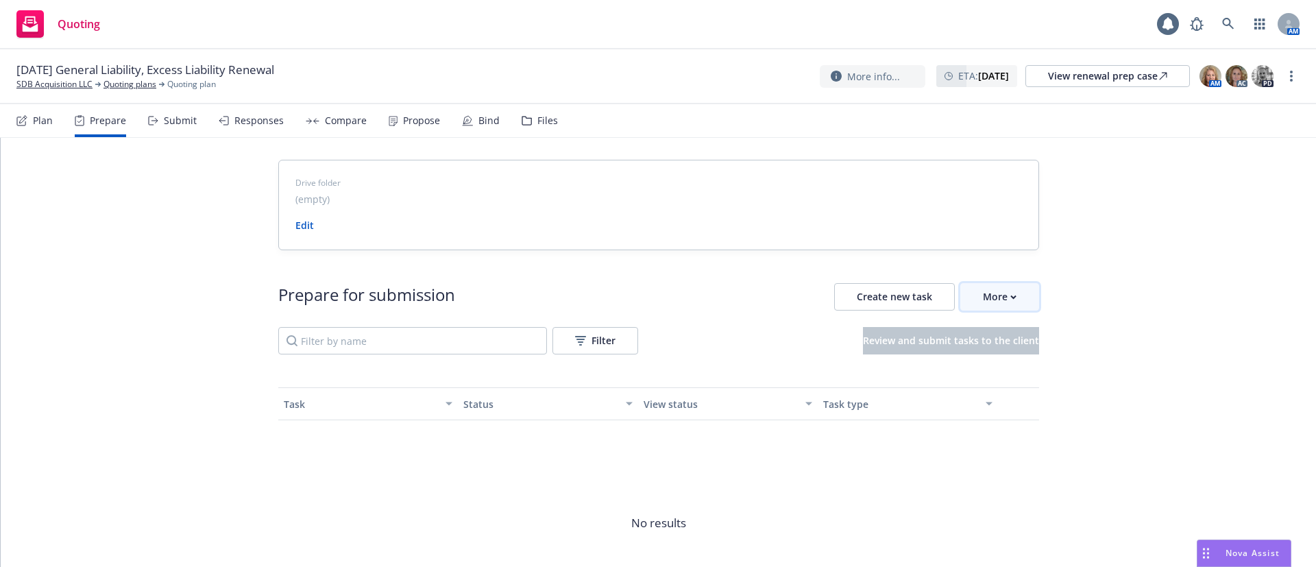
click at [1001, 298] on div "More" at bounding box center [1000, 297] width 34 height 26
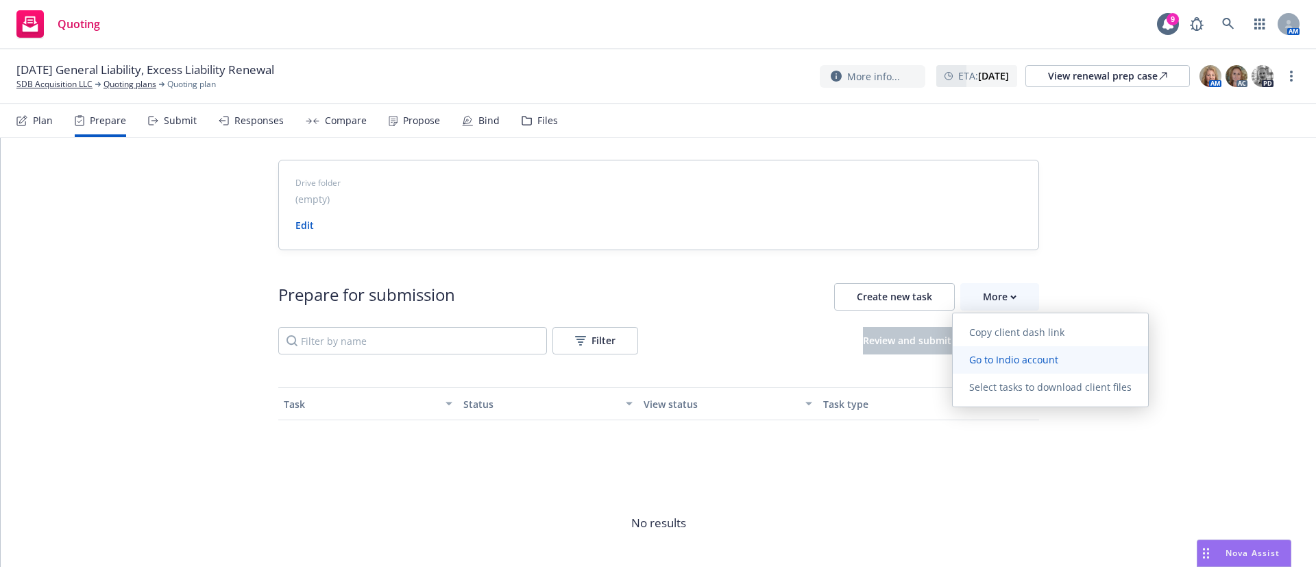
click at [1024, 359] on span "Go to Indio account" at bounding box center [1014, 359] width 122 height 13
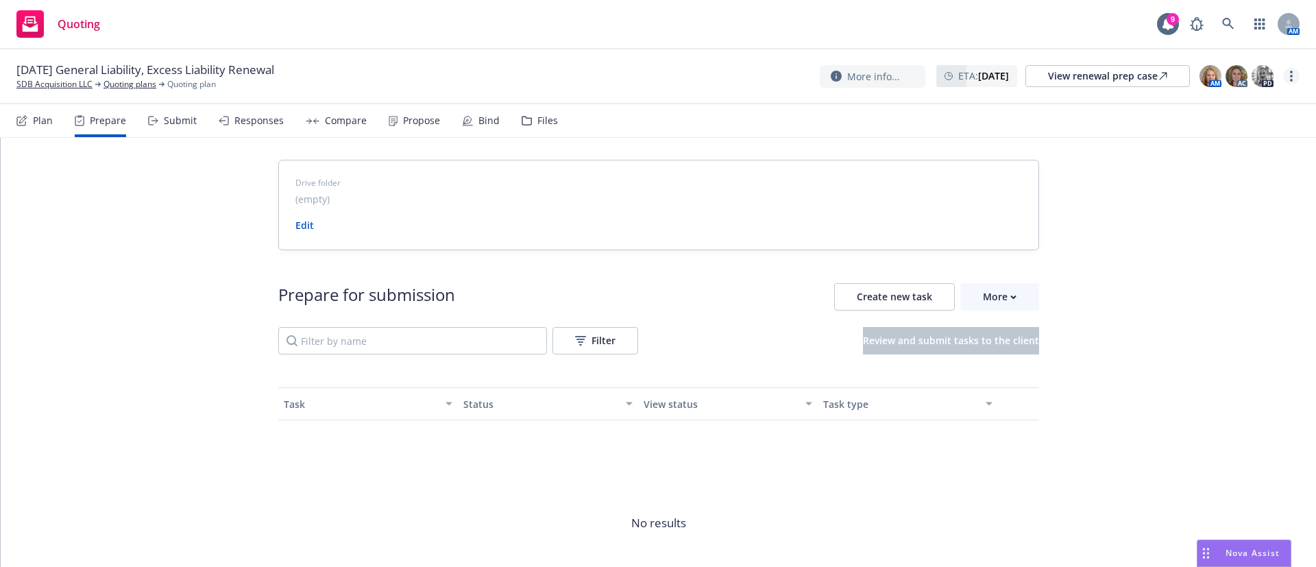
drag, startPoint x: 1287, startPoint y: 80, endPoint x: 1294, endPoint y: 78, distance: 7.7
click at [1294, 78] on link "more" at bounding box center [1291, 76] width 16 height 16
click at [1251, 101] on link "Copy logging email" at bounding box center [1222, 103] width 153 height 27
click at [546, 129] on div "Files" at bounding box center [540, 120] width 36 height 33
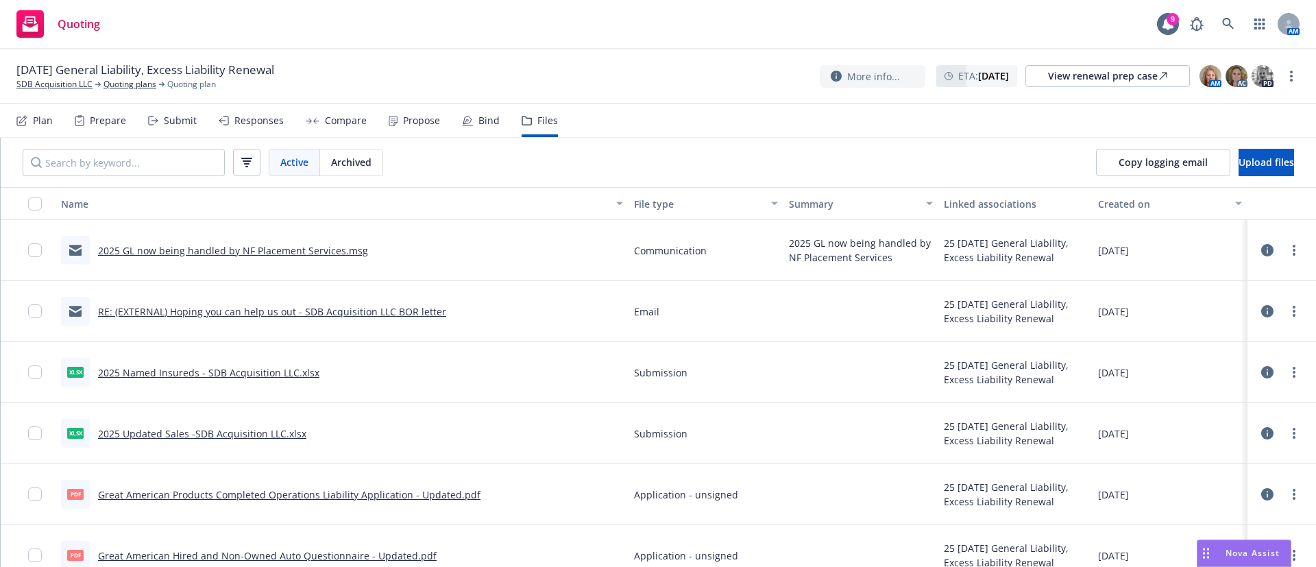
click at [191, 306] on link "RE: (EXTERNAL) Hoping you can help us out - SDB Acquisition LLC BOR letter" at bounding box center [272, 311] width 348 height 13
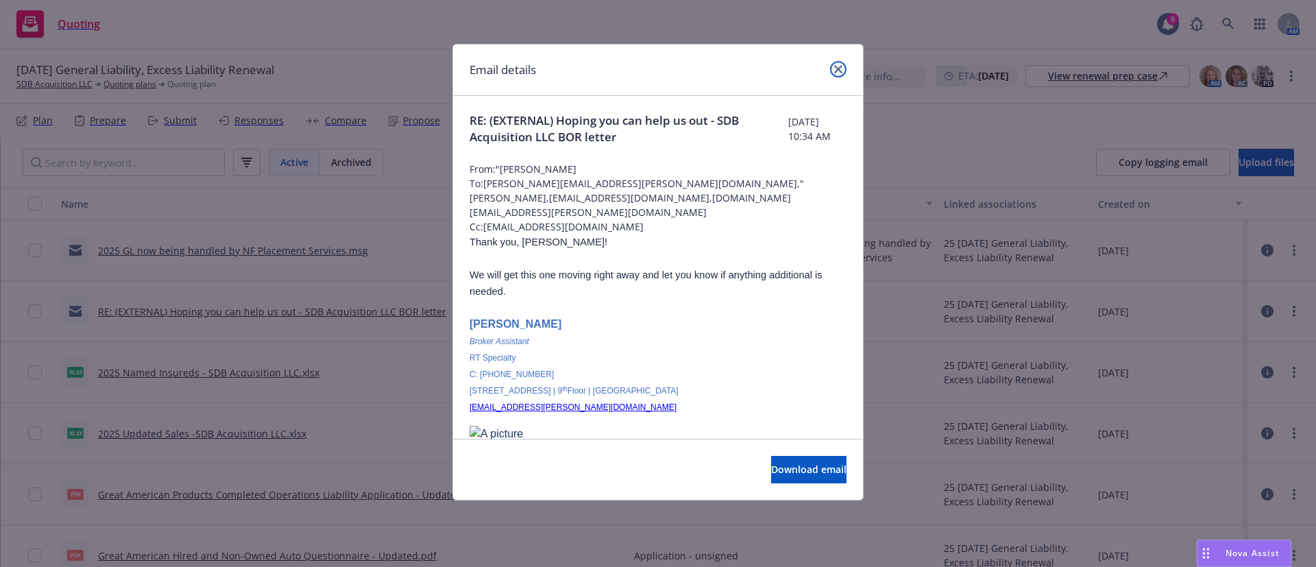
click at [840, 65] on icon "close" at bounding box center [838, 69] width 8 height 8
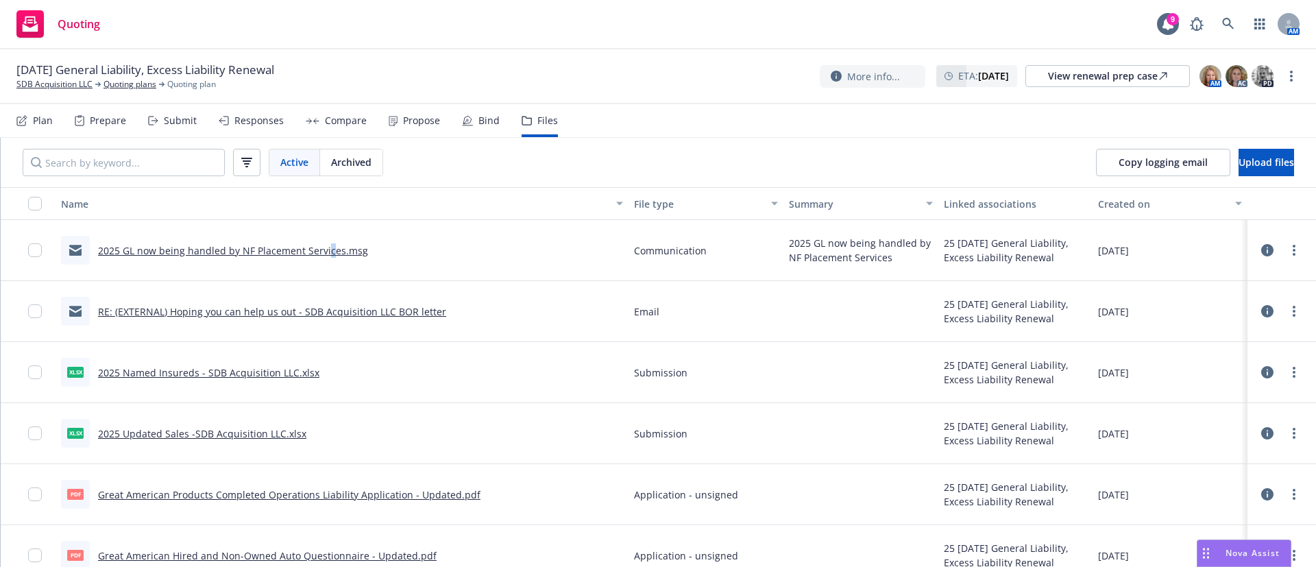
click at [327, 248] on link "2025 GL now being handled by NF Placement Services.msg" at bounding box center [233, 250] width 270 height 13
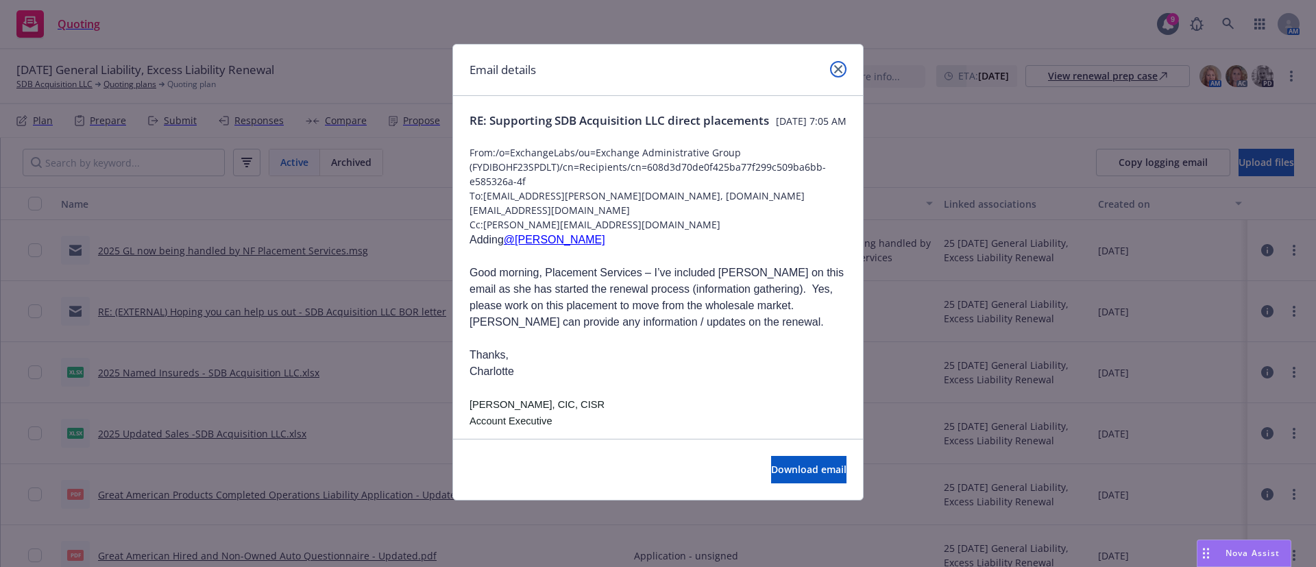
drag, startPoint x: 844, startPoint y: 66, endPoint x: 660, endPoint y: 149, distance: 201.9
click at [844, 69] on link "close" at bounding box center [838, 69] width 16 height 16
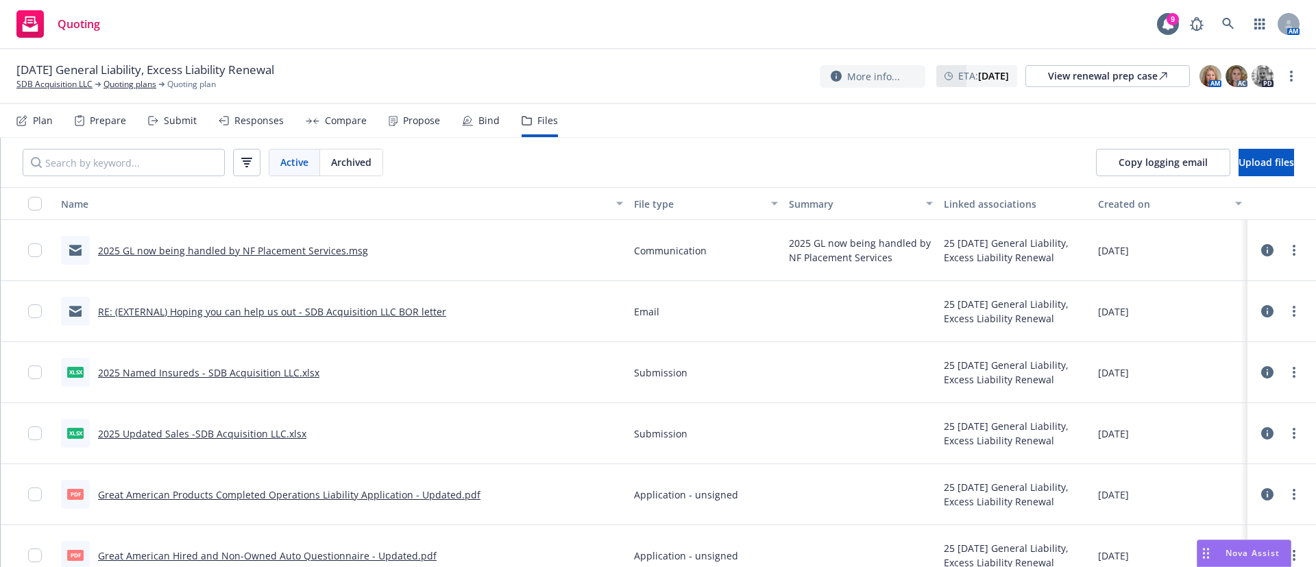
click at [359, 311] on link "RE: (EXTERNAL) Hoping you can help us out - SDB Acquisition LLC BOR letter" at bounding box center [272, 311] width 348 height 13
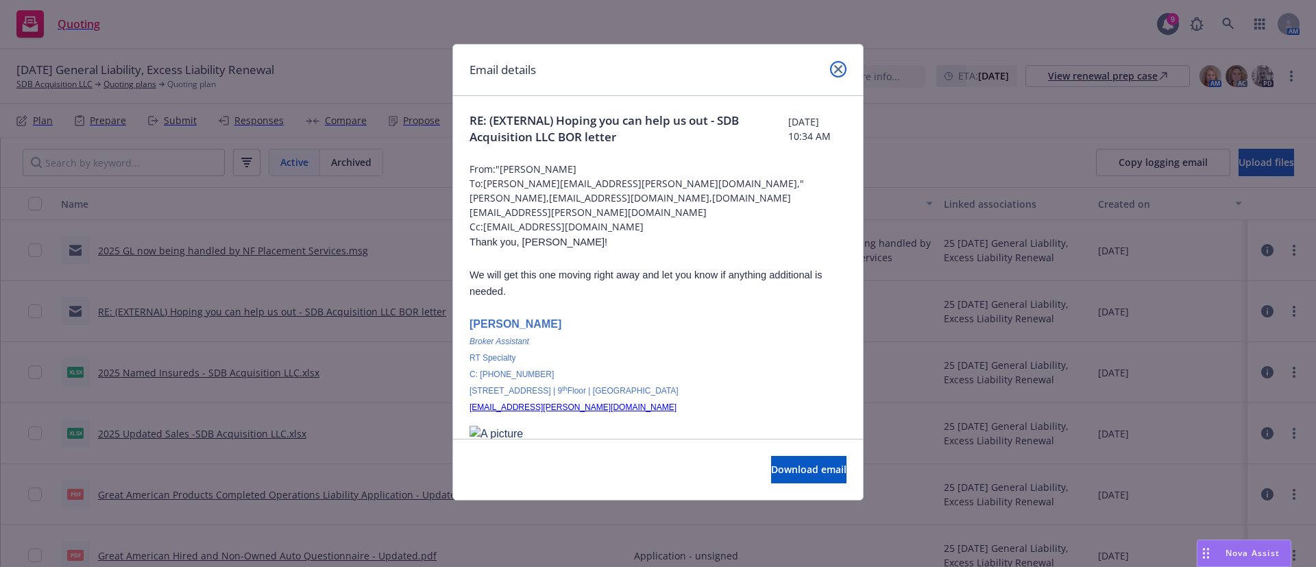
click at [841, 71] on icon "close" at bounding box center [838, 69] width 8 height 8
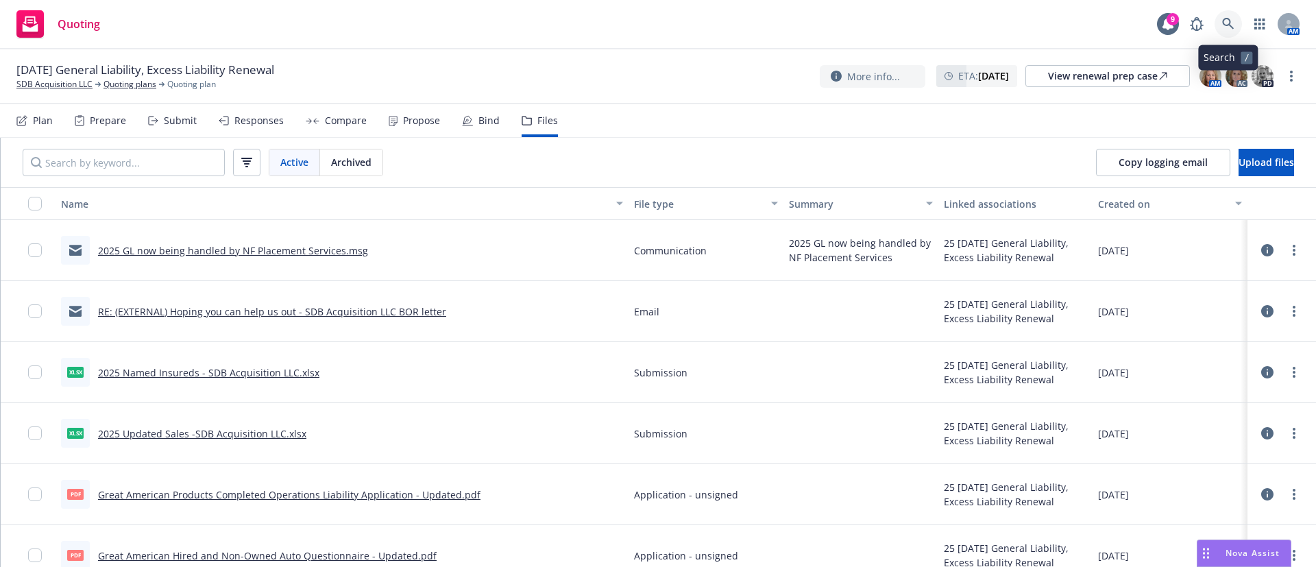
click at [1231, 21] on icon at bounding box center [1228, 24] width 12 height 12
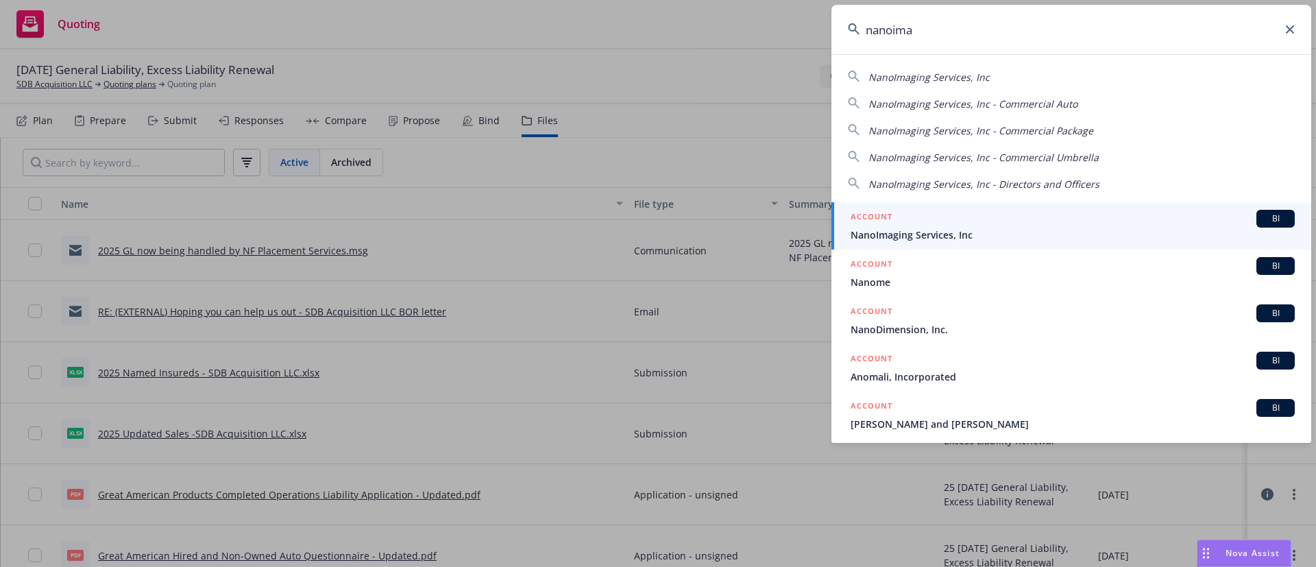
type input "nanoima"
click at [947, 228] on span "NanoImaging Services, Inc" at bounding box center [1073, 235] width 444 height 14
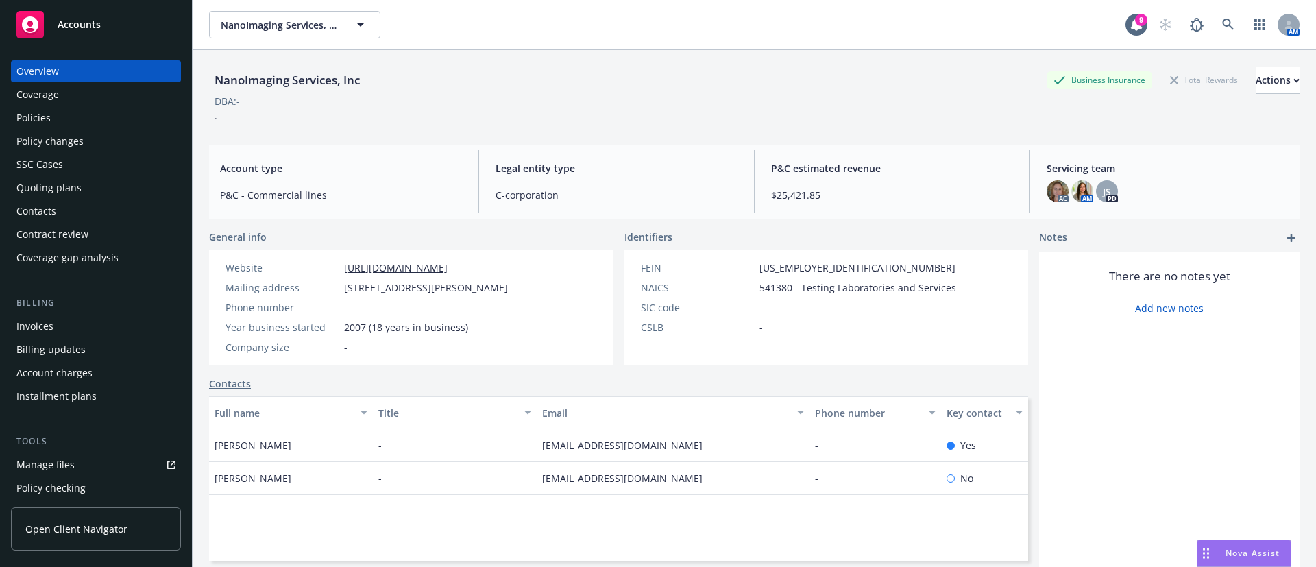
click at [51, 186] on div "Quoting plans" at bounding box center [48, 188] width 65 height 22
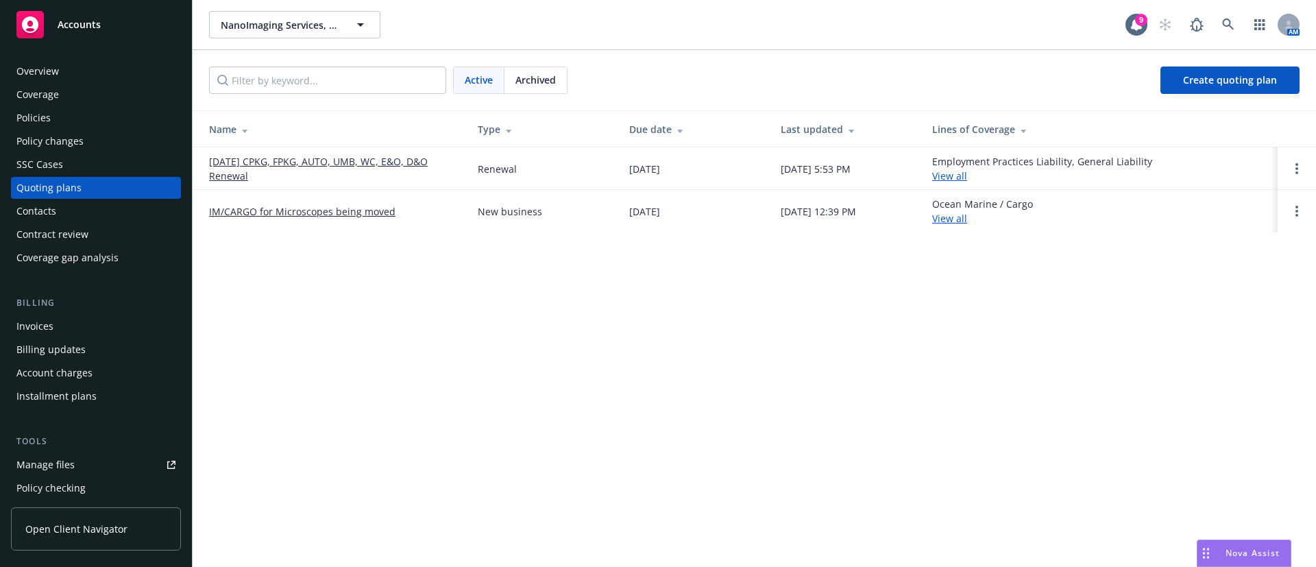
click at [334, 160] on link "[DATE] CPKG, FPKG, AUTO, UMB, WC, E&O, D&O Renewal" at bounding box center [332, 168] width 247 height 29
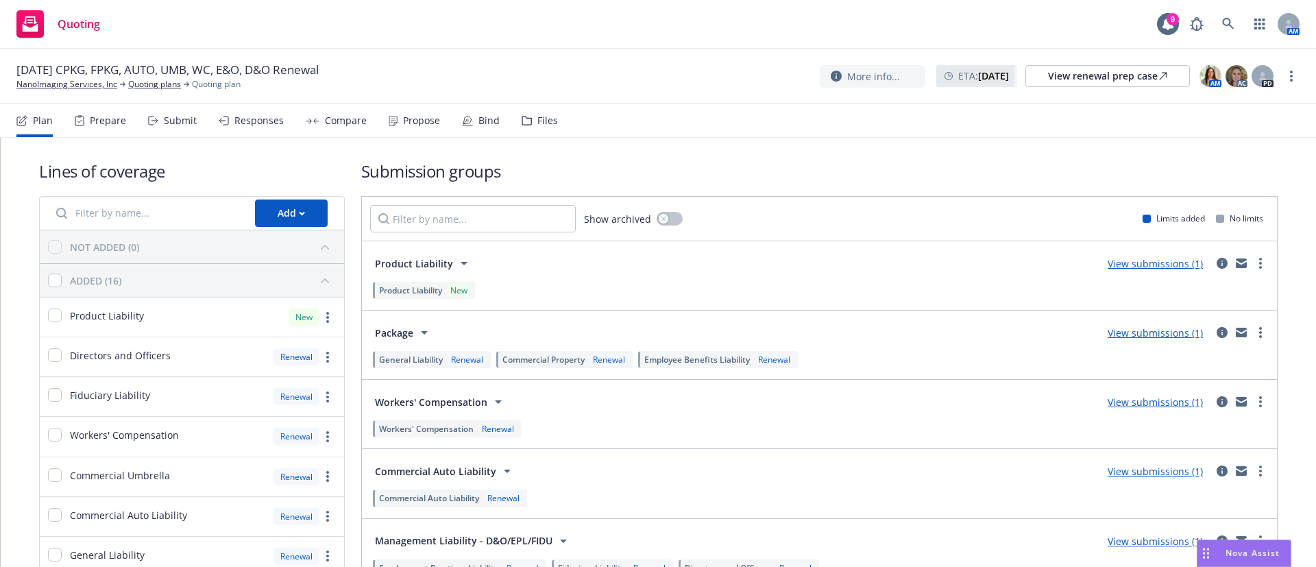
click at [549, 121] on div "Files" at bounding box center [547, 120] width 21 height 11
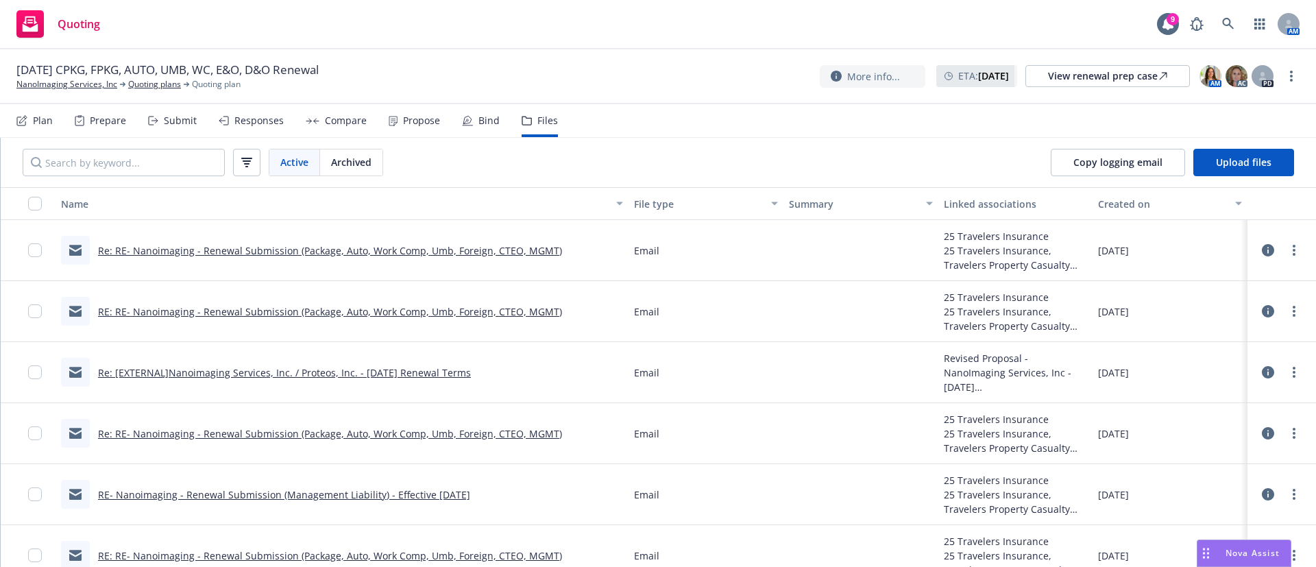
click at [383, 249] on link "Re: RE- Nanoimaging - Renewal Submission (Package, Auto, Work Comp, Umb, Foreig…" at bounding box center [330, 250] width 464 height 13
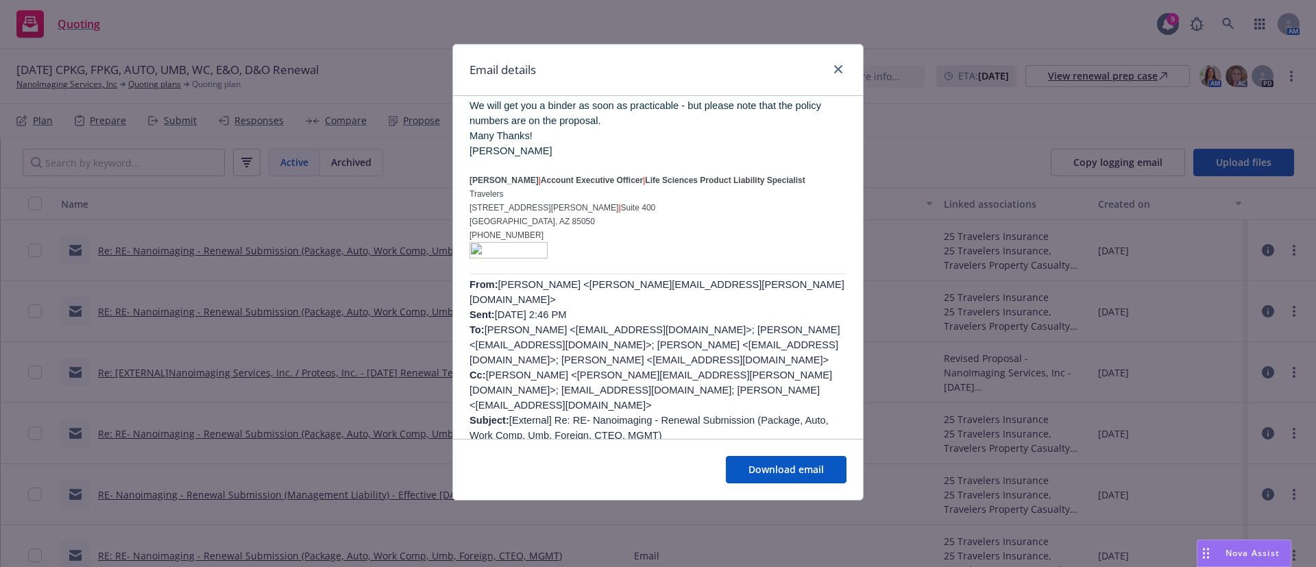
scroll to position [823, 0]
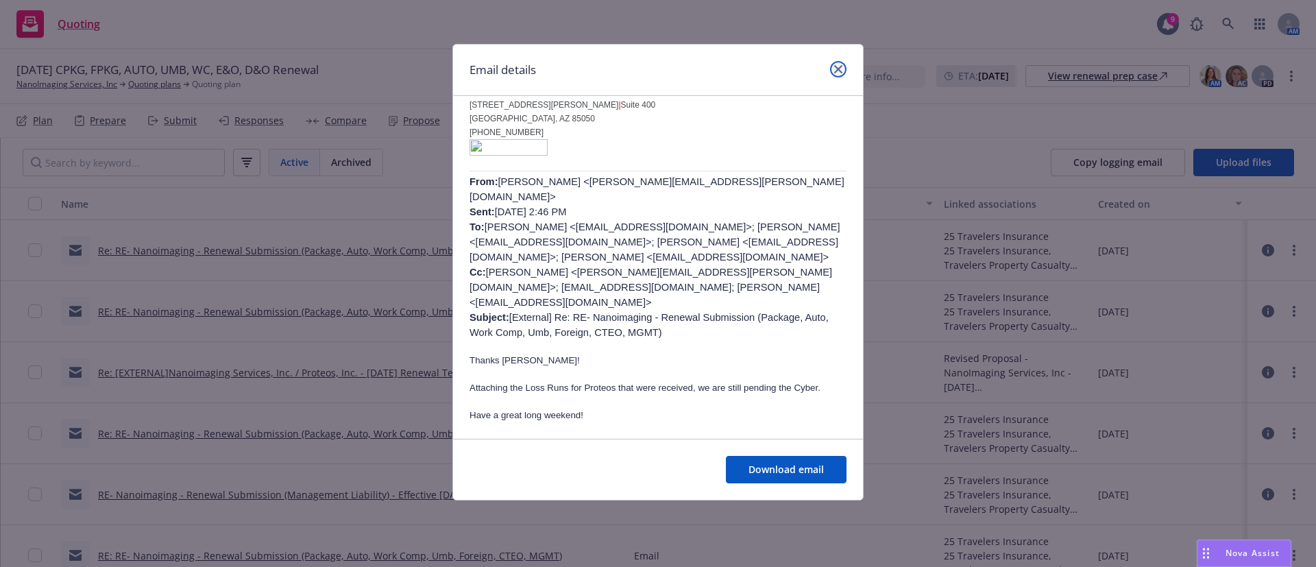
click at [839, 66] on icon "close" at bounding box center [838, 69] width 8 height 8
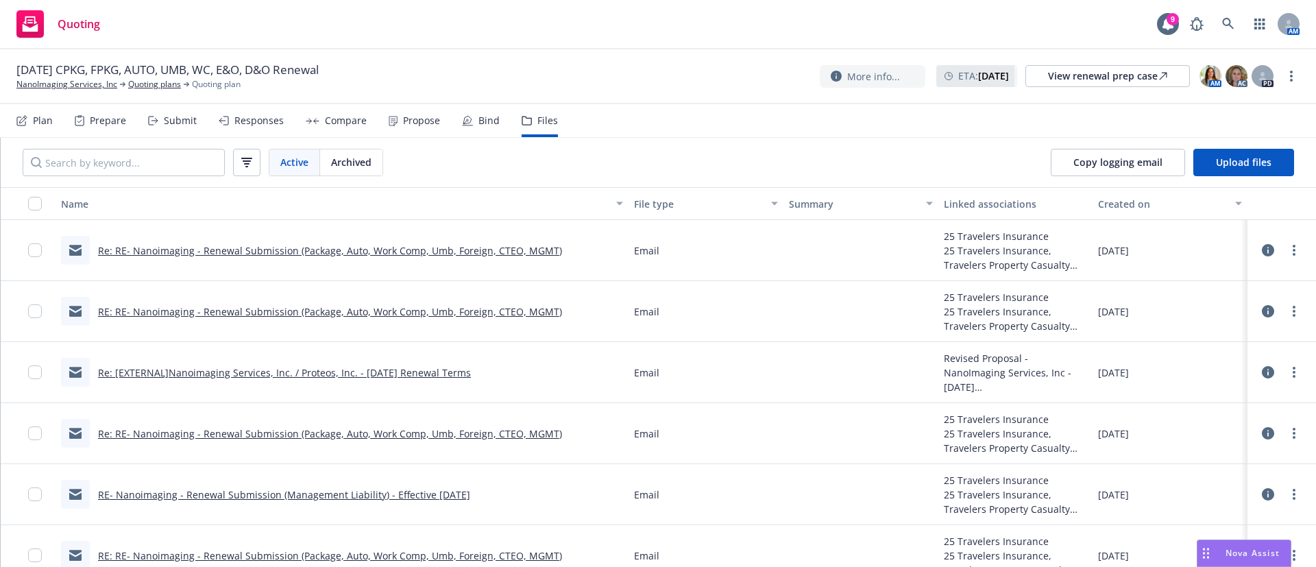
click at [304, 370] on link "Re: [EXTERNAL]Nanoimaging Services, Inc. / Proteos, Inc. - [DATE] Renewal Terms" at bounding box center [284, 372] width 373 height 13
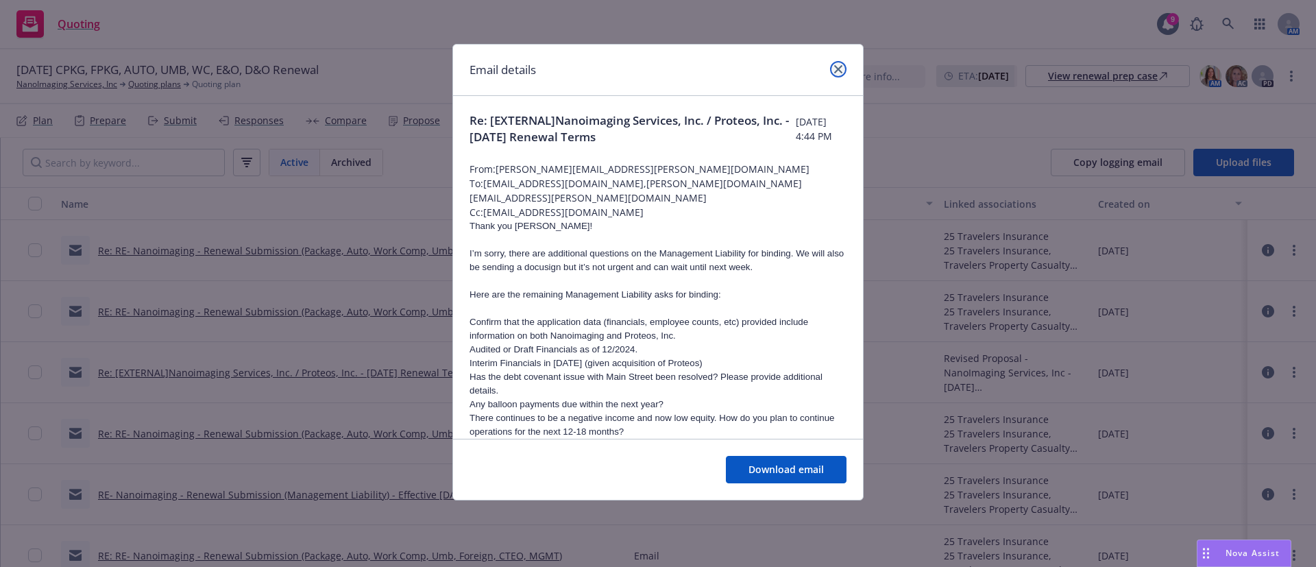
click at [838, 73] on link "close" at bounding box center [838, 69] width 16 height 16
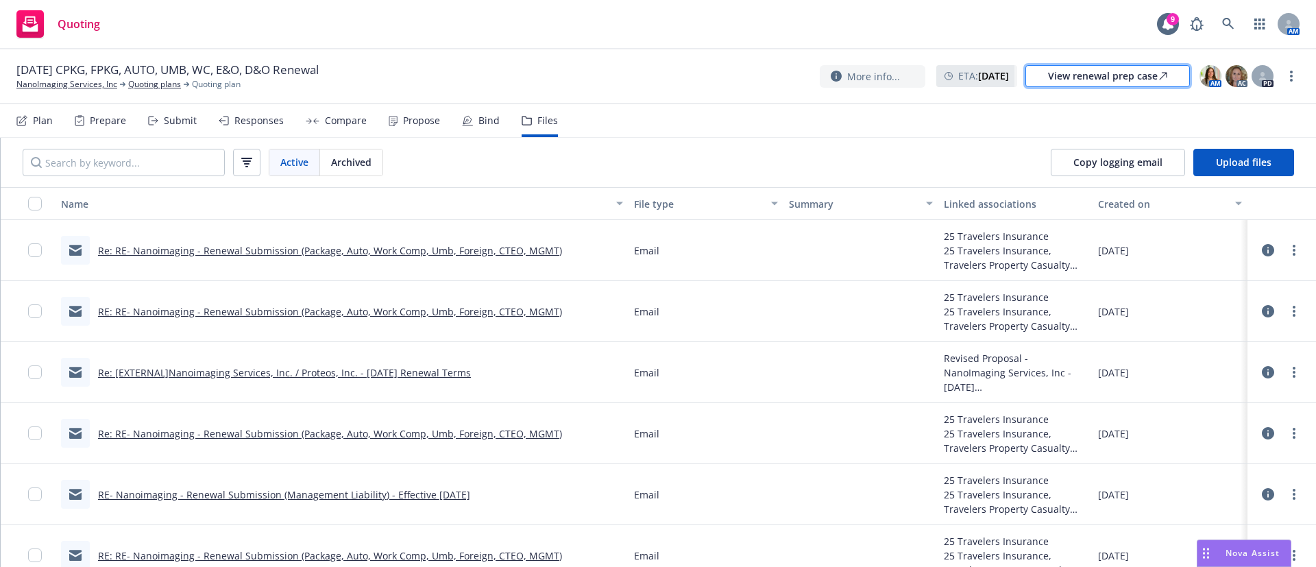
click at [1151, 80] on div "View renewal prep case" at bounding box center [1107, 76] width 119 height 21
